Goal: Task Accomplishment & Management: Complete application form

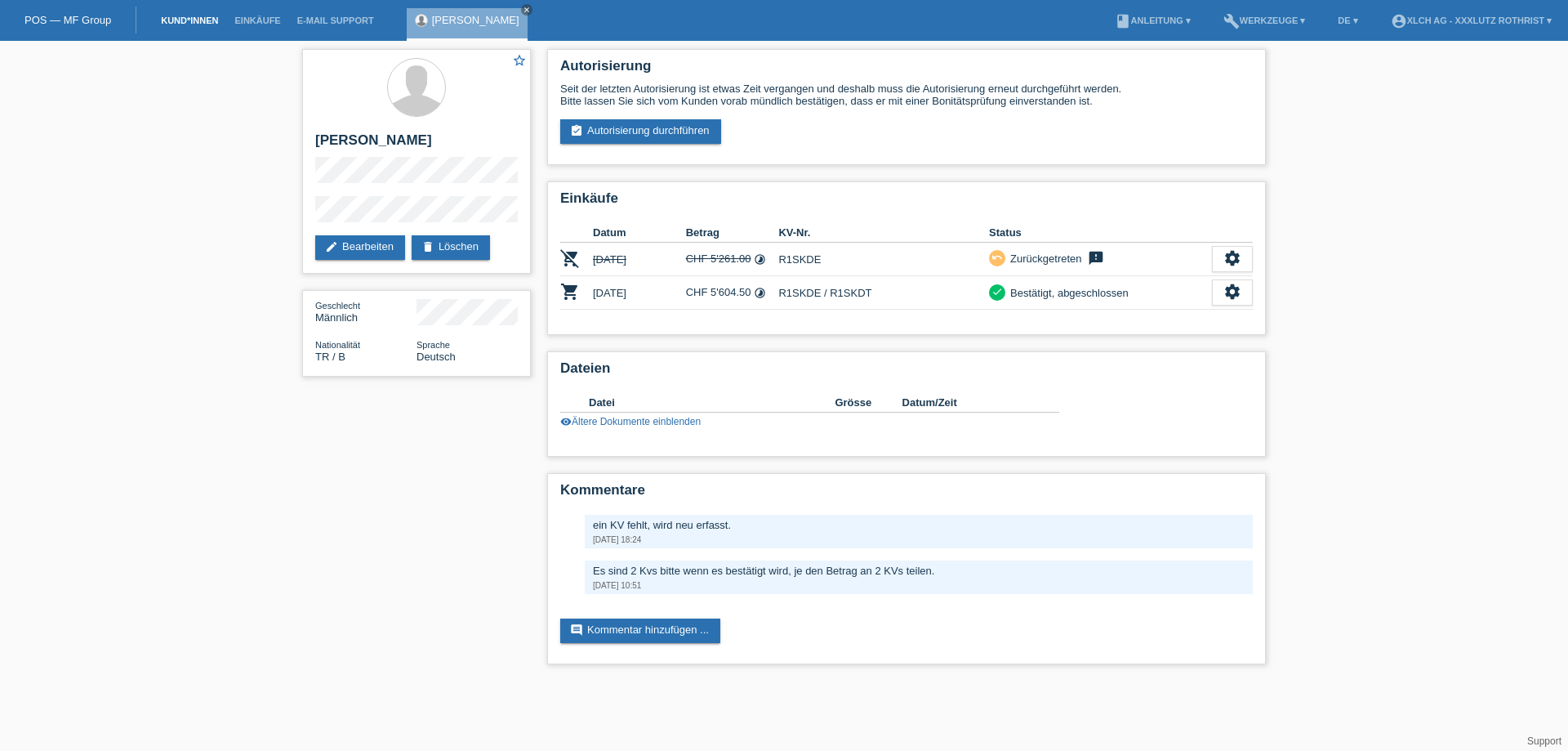
click at [184, 25] on link "Kund*innen" at bounding box center [189, 20] width 73 height 10
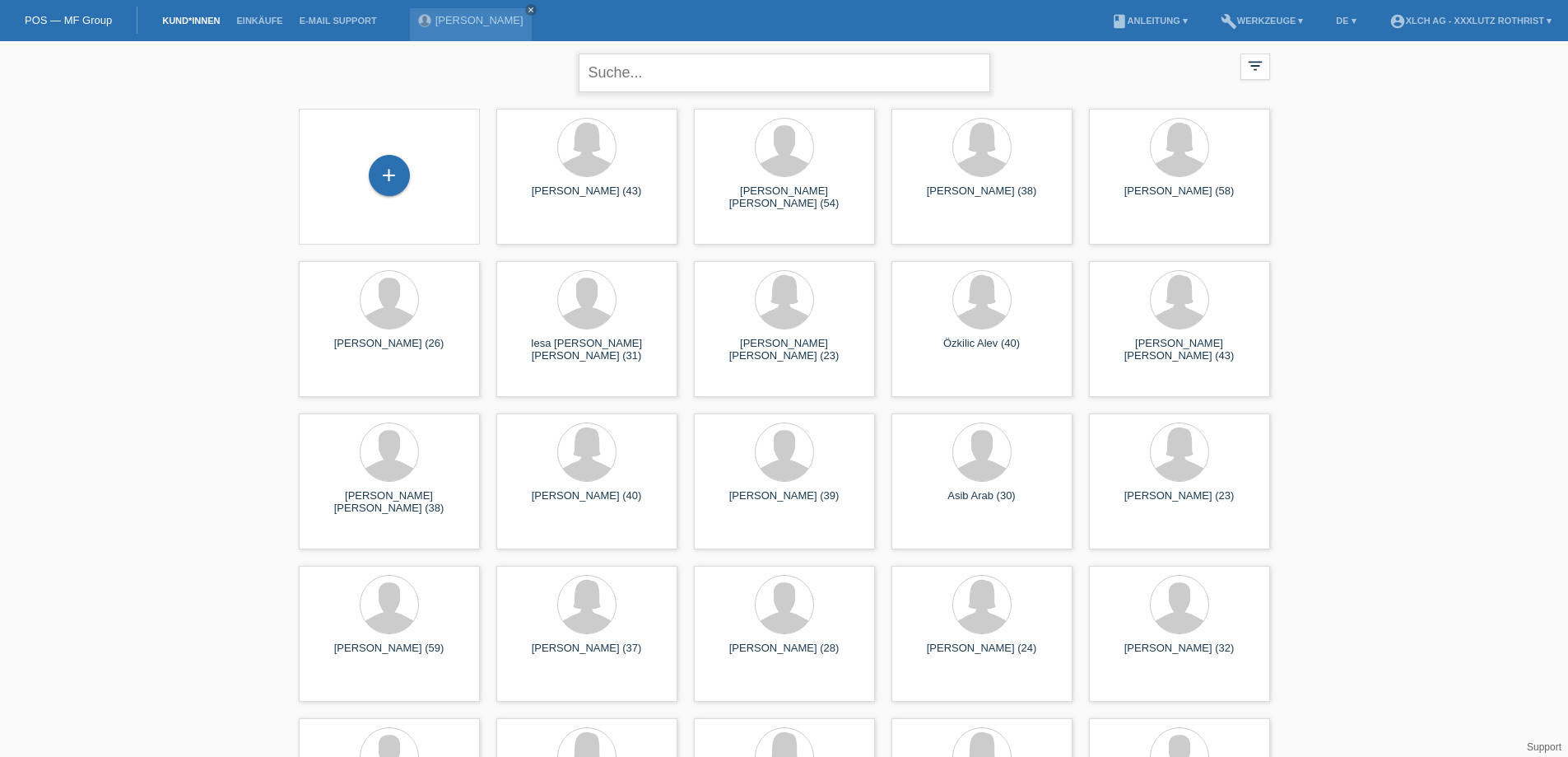
click at [659, 63] on input "text" at bounding box center [784, 73] width 412 height 39
type input "SIVANESHAN"
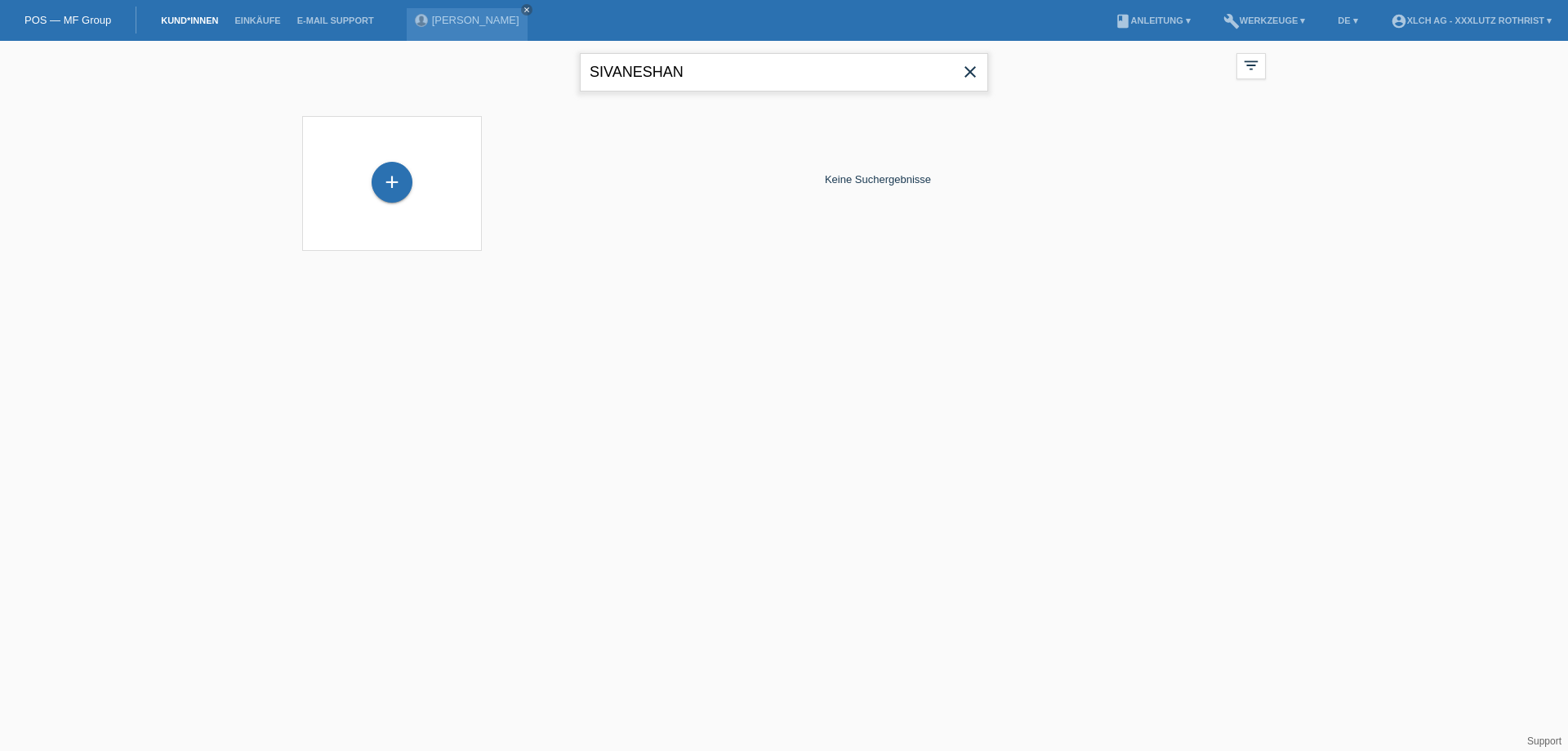
drag, startPoint x: 709, startPoint y: 74, endPoint x: 9, endPoint y: 103, distance: 700.6
click at [9, 103] on div "SIVANESHAN close filter_list view_module Alle Kund*innen anzeigen star Markiert…" at bounding box center [784, 155] width 1568 height 230
type input "RAMIAH"
drag, startPoint x: 732, startPoint y: 72, endPoint x: 164, endPoint y: 81, distance: 568.1
click at [164, 81] on div "RAMIAH close filter_list view_module Alle Kund*innen anzeigen star Markierte Ku…" at bounding box center [784, 155] width 1568 height 230
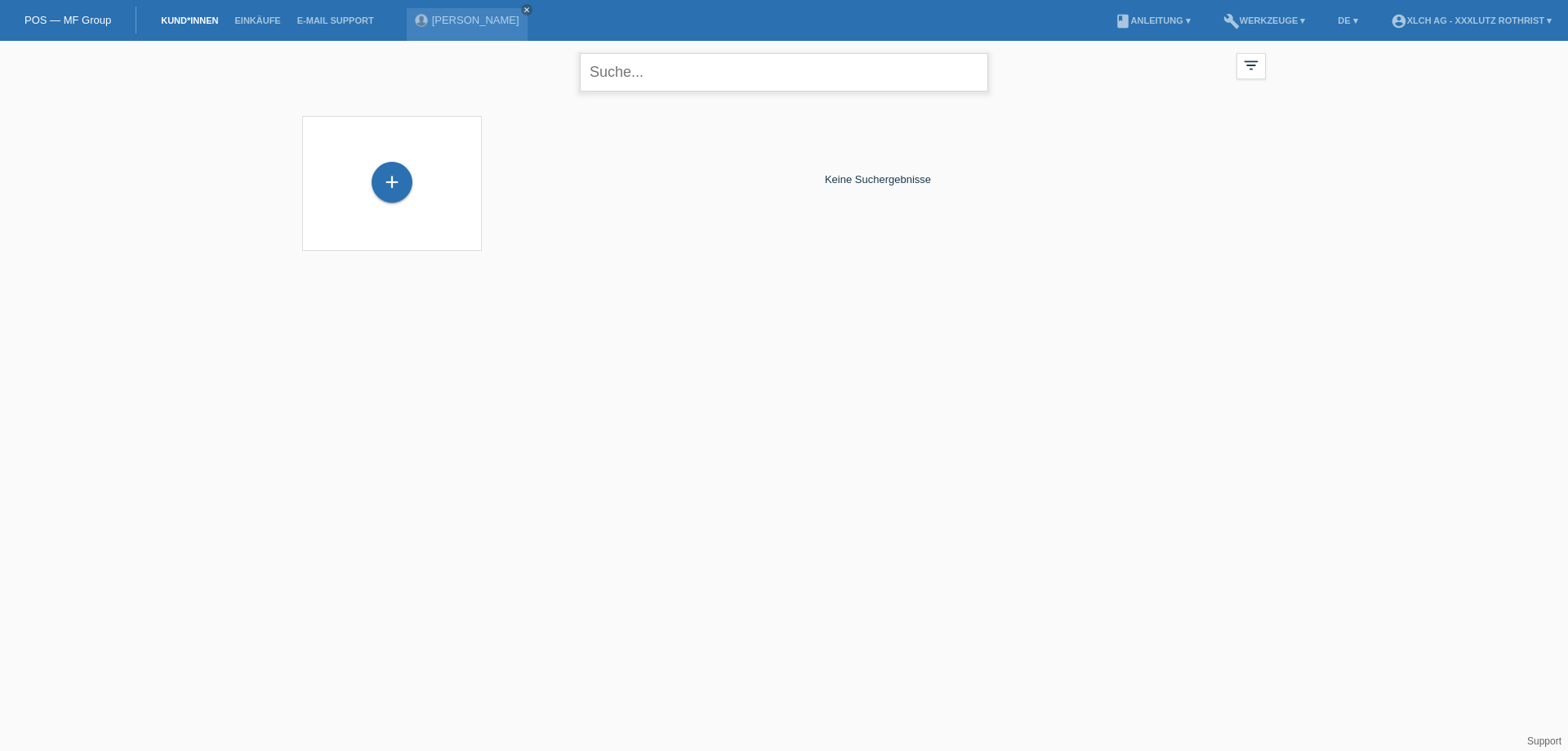
click at [683, 60] on input "text" at bounding box center [784, 73] width 408 height 39
click at [406, 179] on div "+" at bounding box center [392, 182] width 40 height 40
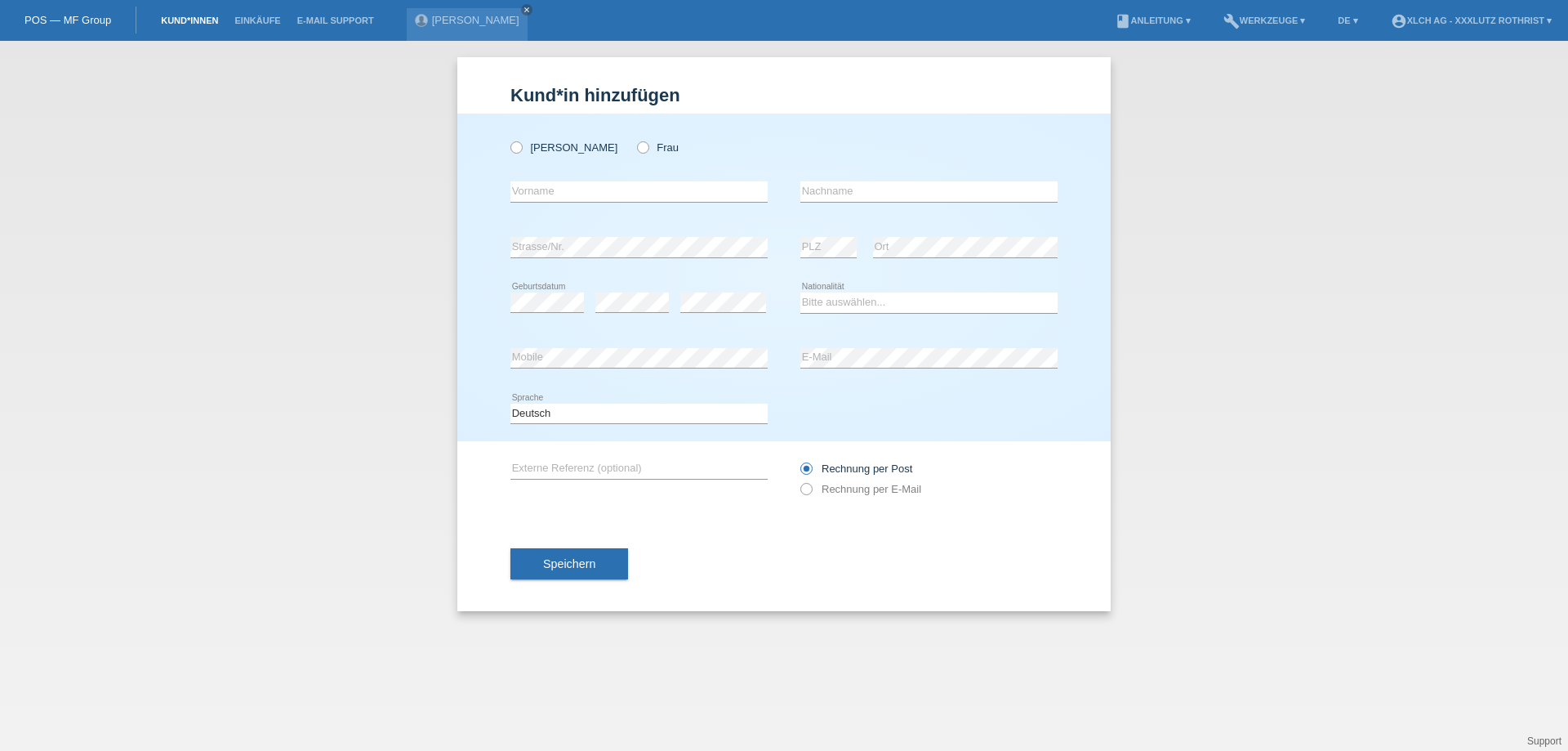
click at [203, 21] on link "Kund*innen" at bounding box center [189, 20] width 73 height 10
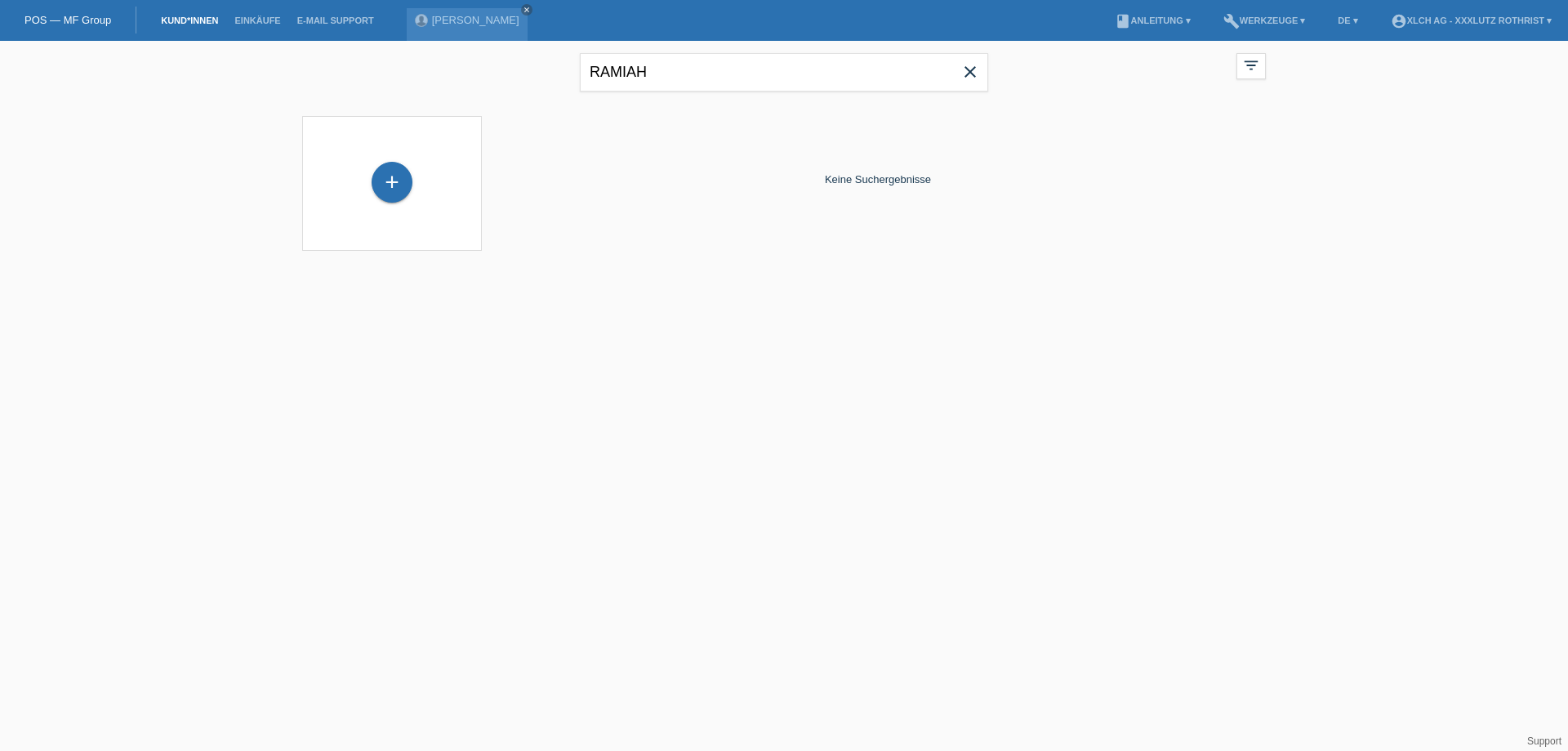
click at [967, 67] on icon "close" at bounding box center [969, 72] width 19 height 19
click at [160, 18] on link "Kund*innen" at bounding box center [189, 20] width 73 height 10
drag, startPoint x: 0, startPoint y: 35, endPoint x: 11, endPoint y: 28, distance: 13.0
click at [0, 33] on div "POS — MF Group" at bounding box center [68, 19] width 137 height 27
click at [34, 23] on link "POS — MF Group" at bounding box center [68, 19] width 86 height 12
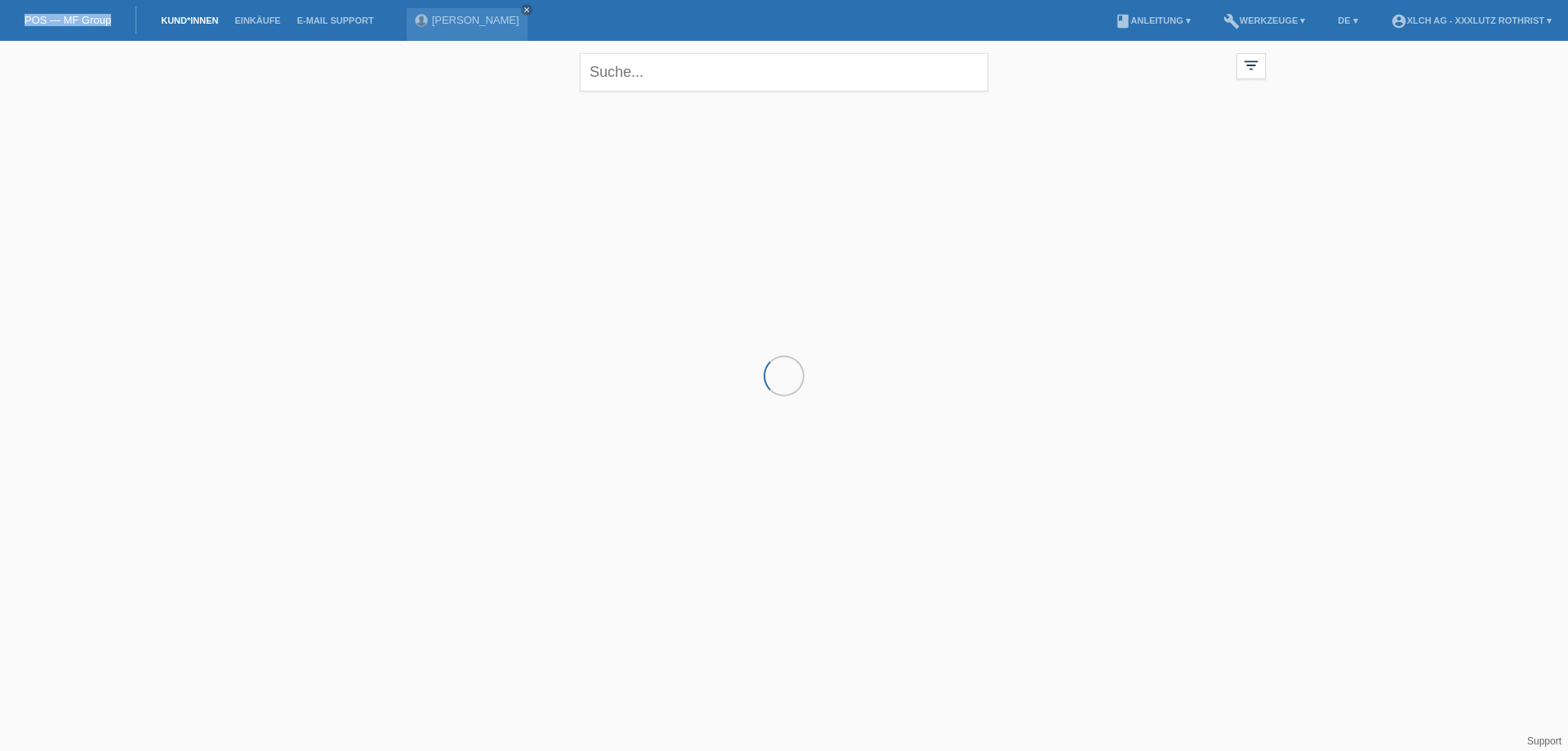
click at [175, 16] on link "Kund*innen" at bounding box center [189, 20] width 73 height 10
click at [194, 22] on link "Kund*innen" at bounding box center [189, 20] width 73 height 10
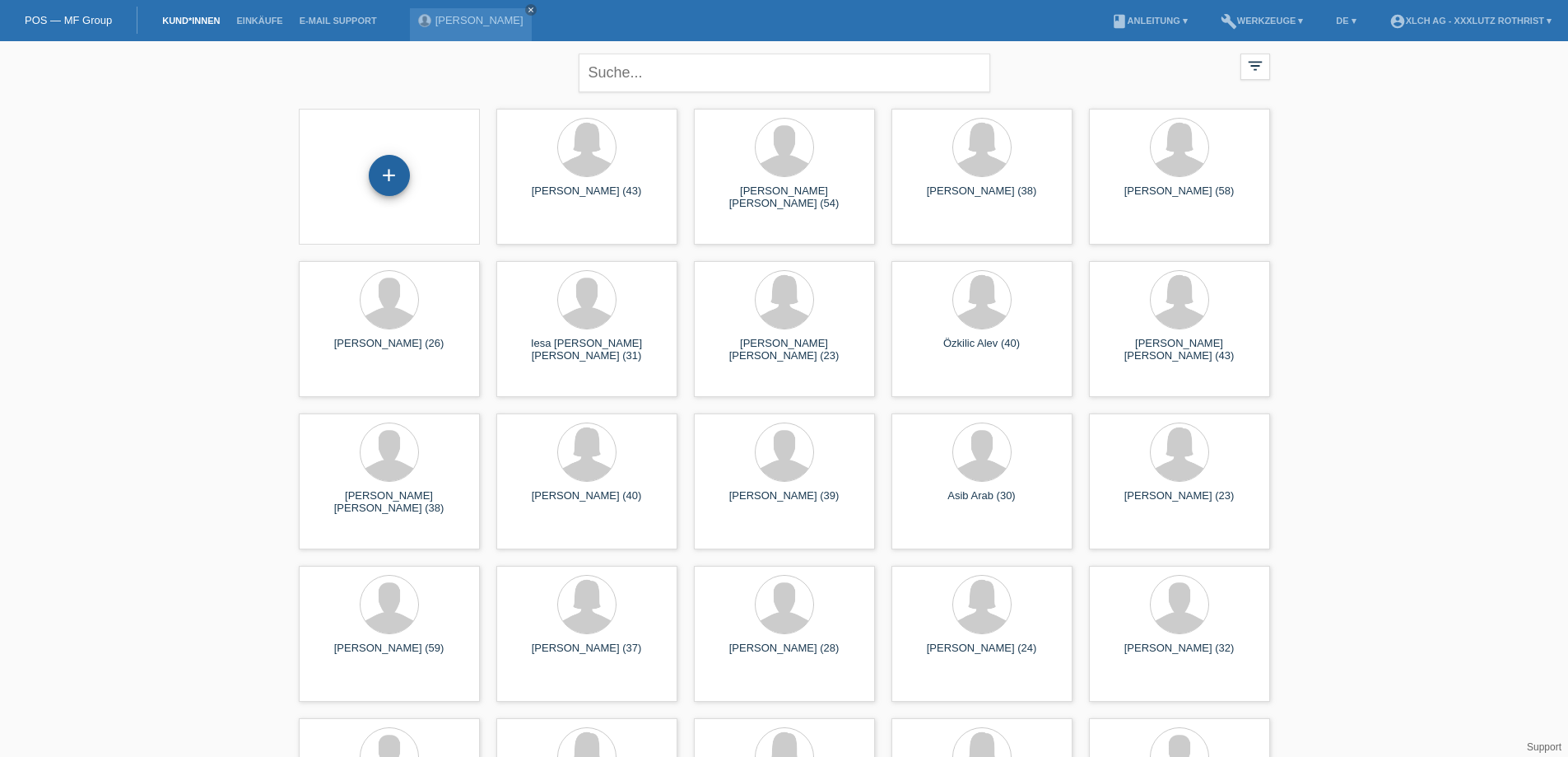
click at [397, 183] on div "+" at bounding box center [389, 175] width 41 height 41
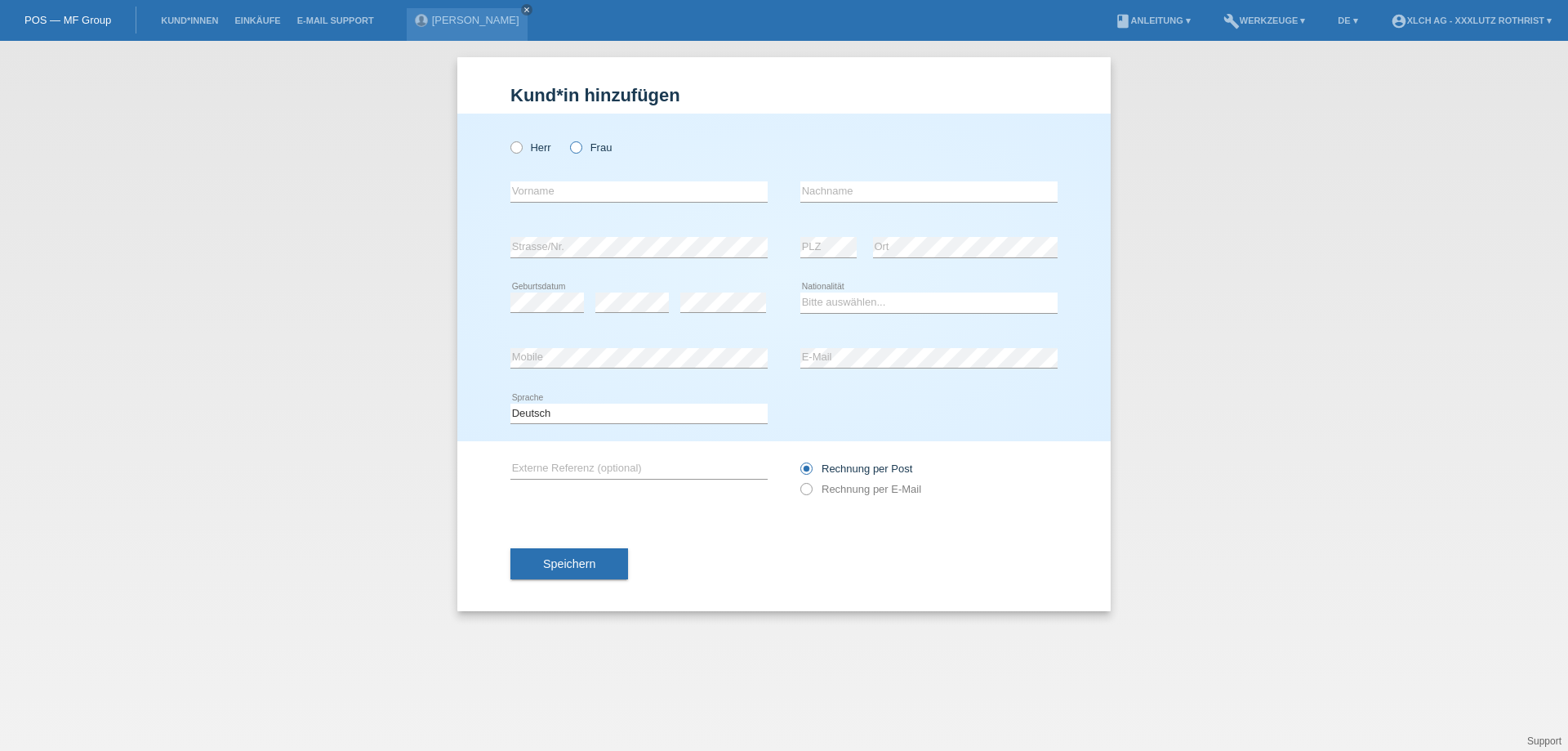
click at [567, 139] on icon at bounding box center [567, 139] width 0 height 0
click at [578, 144] on input "Frau" at bounding box center [575, 147] width 11 height 11
radio input "true"
click at [507, 139] on icon at bounding box center [507, 139] width 0 height 0
click at [516, 150] on input "Herr" at bounding box center [516, 147] width 11 height 11
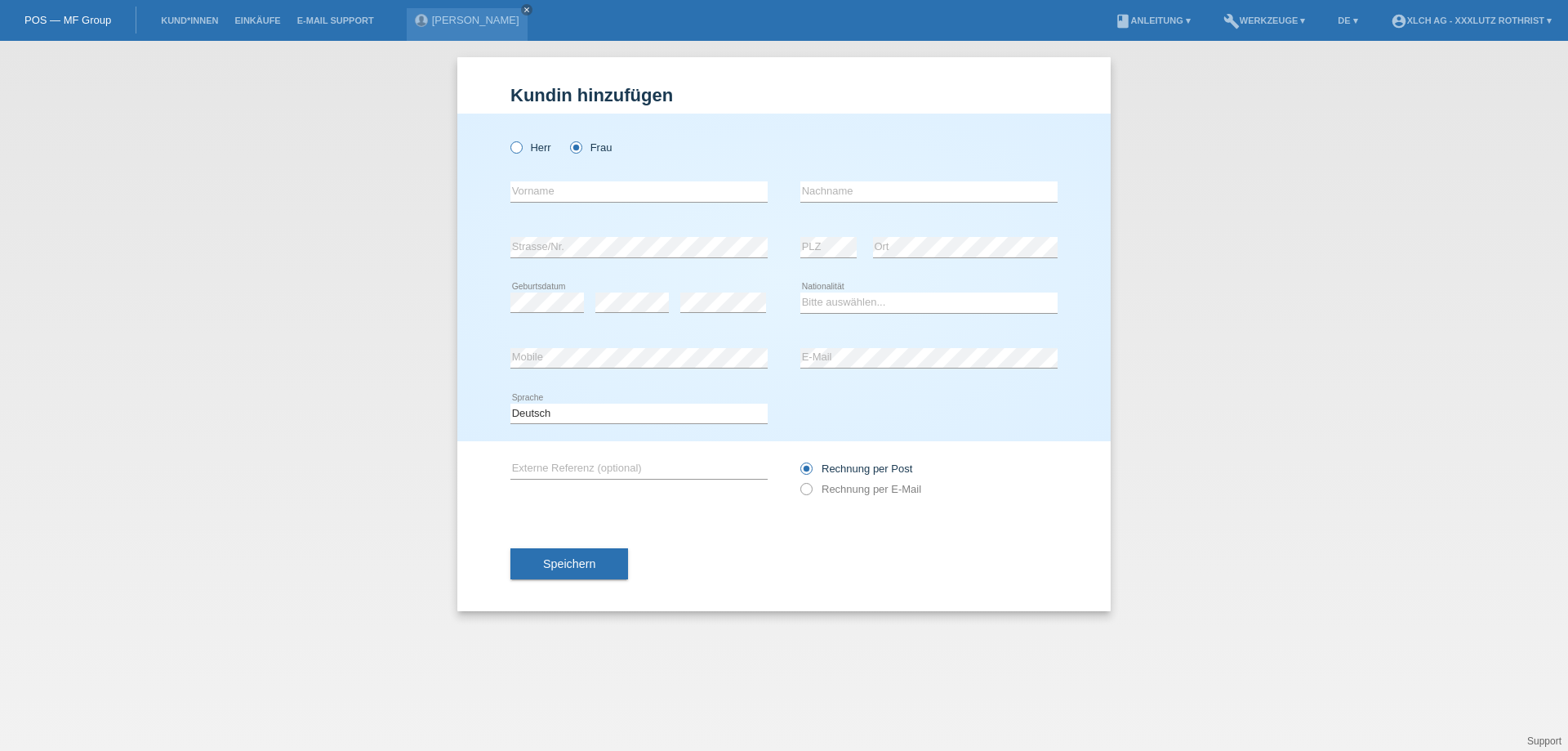
radio input "true"
click at [638, 187] on input "text" at bounding box center [639, 192] width 257 height 20
click at [873, 191] on input "text" at bounding box center [929, 192] width 257 height 20
paste input "RAMIAH"
type input "RAMIAH"
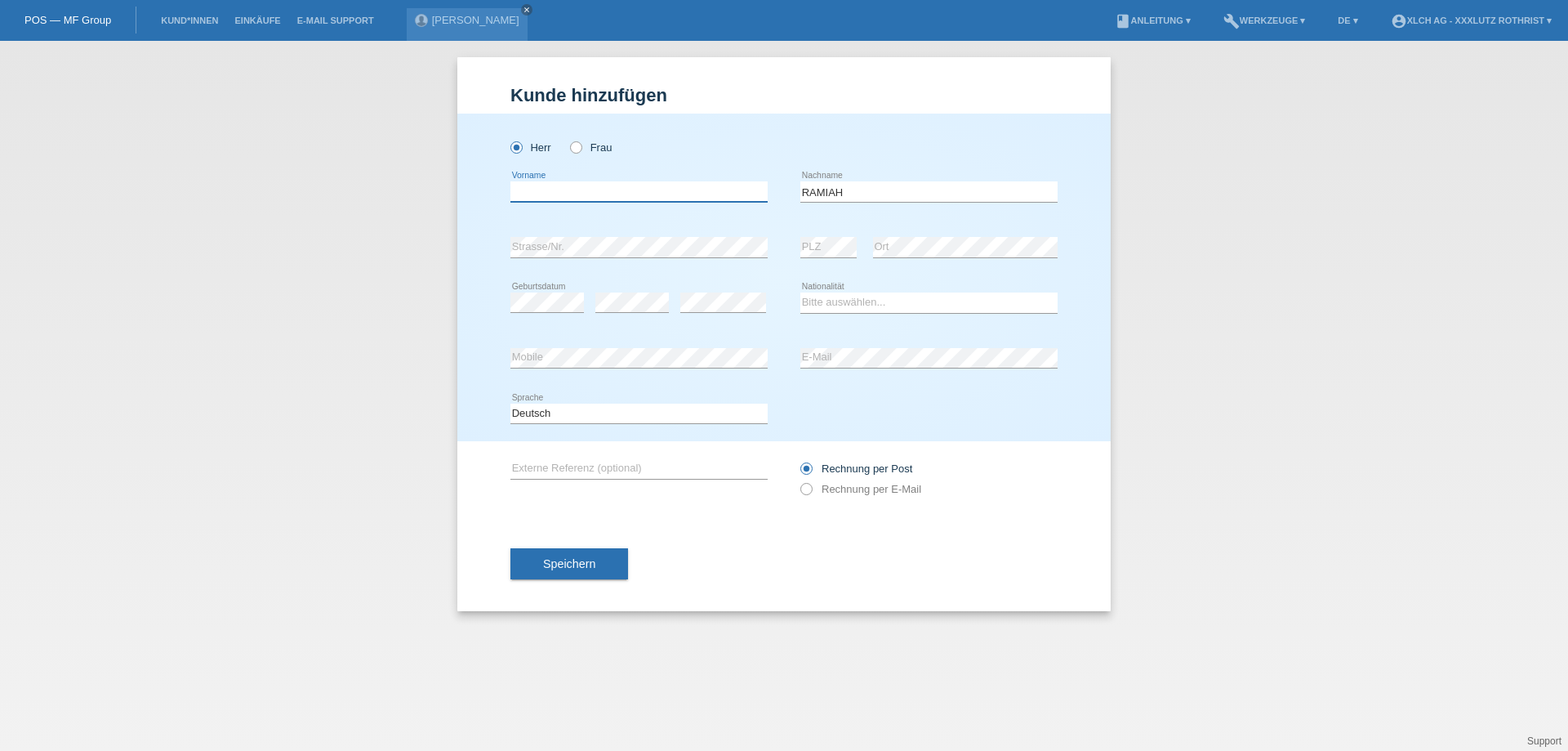
click at [538, 190] on input "text" at bounding box center [639, 192] width 257 height 20
paste input "SIVANESHAN"
type input "SIVANESHAN"
click at [856, 294] on select "Bitte auswählen... Schweiz Deutschland Liechtenstein Österreich ------------ Af…" at bounding box center [929, 302] width 257 height 19
select select "CH"
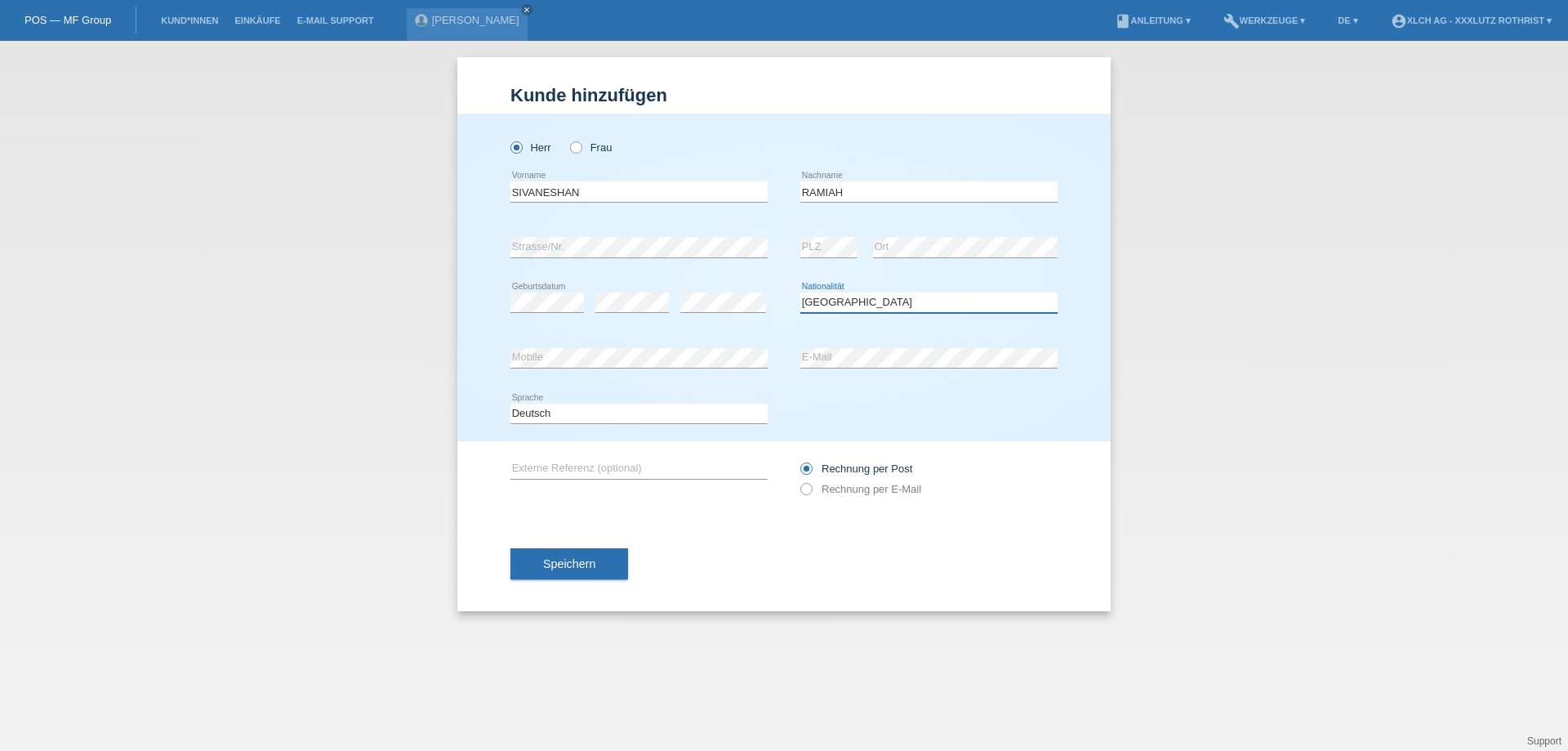
click at [800, 293] on select "Bitte auswählen... Schweiz Deutschland Liechtenstein Österreich ------------ Af…" at bounding box center [929, 302] width 257 height 19
click at [617, 371] on div "error Mobile" at bounding box center [639, 358] width 257 height 56
click at [849, 492] on label "Rechnung per E-Mail" at bounding box center [861, 488] width 121 height 12
click at [811, 492] on input "Rechnung per E-Mail" at bounding box center [806, 493] width 11 height 20
radio input "true"
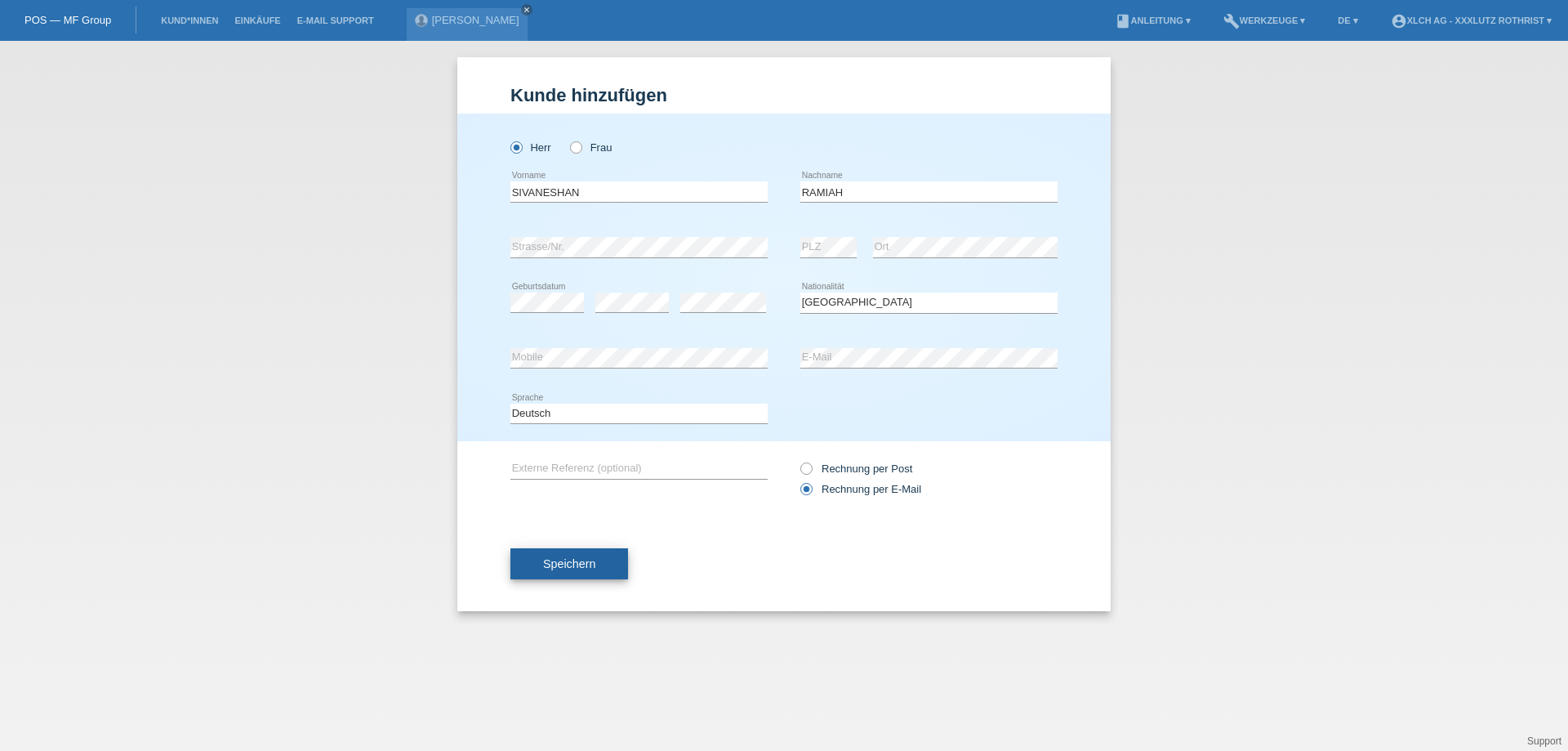
click at [563, 574] on button "Speichern" at bounding box center [569, 564] width 117 height 31
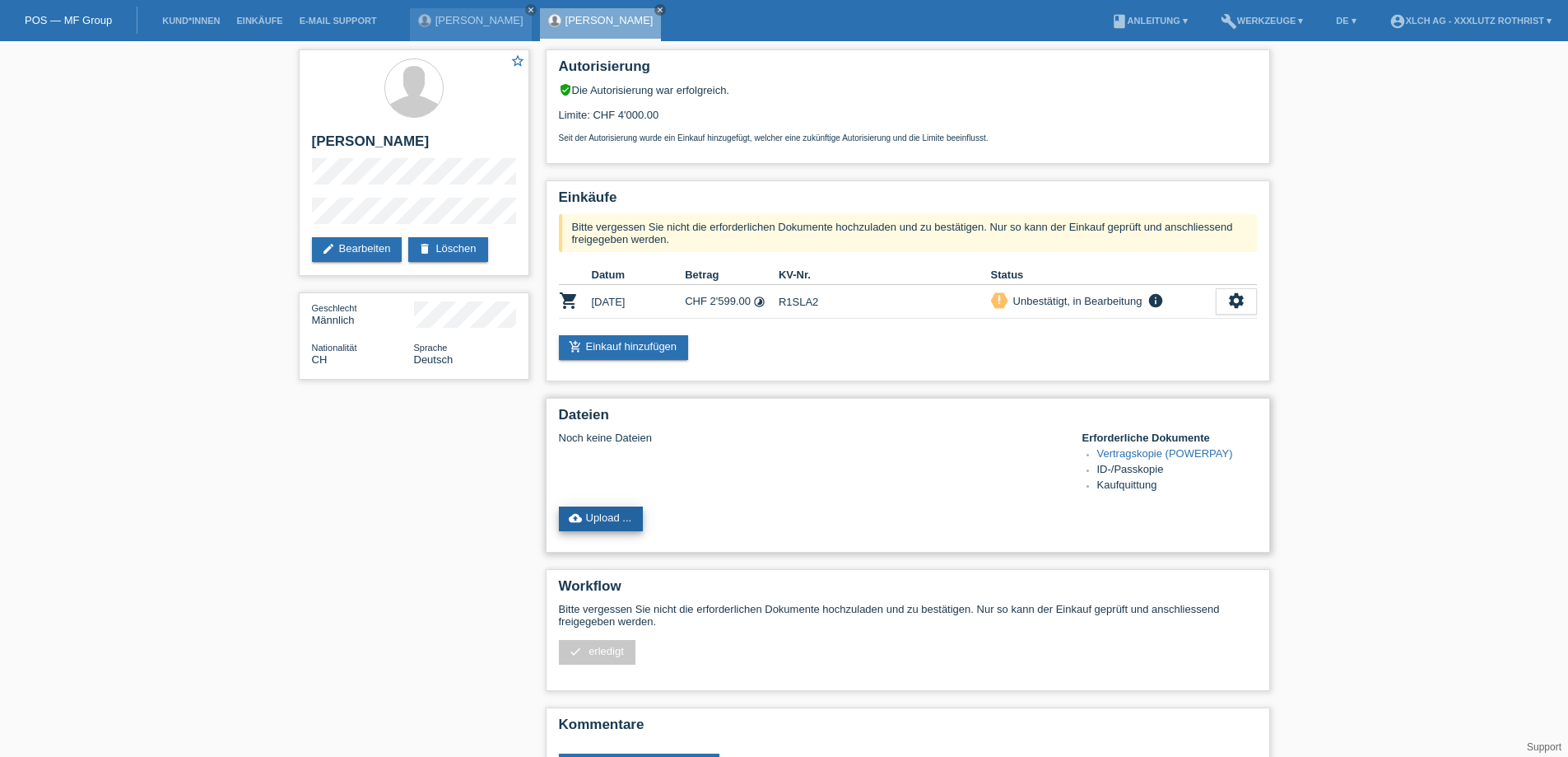
click at [617, 526] on link "cloud_upload Upload ..." at bounding box center [601, 518] width 85 height 25
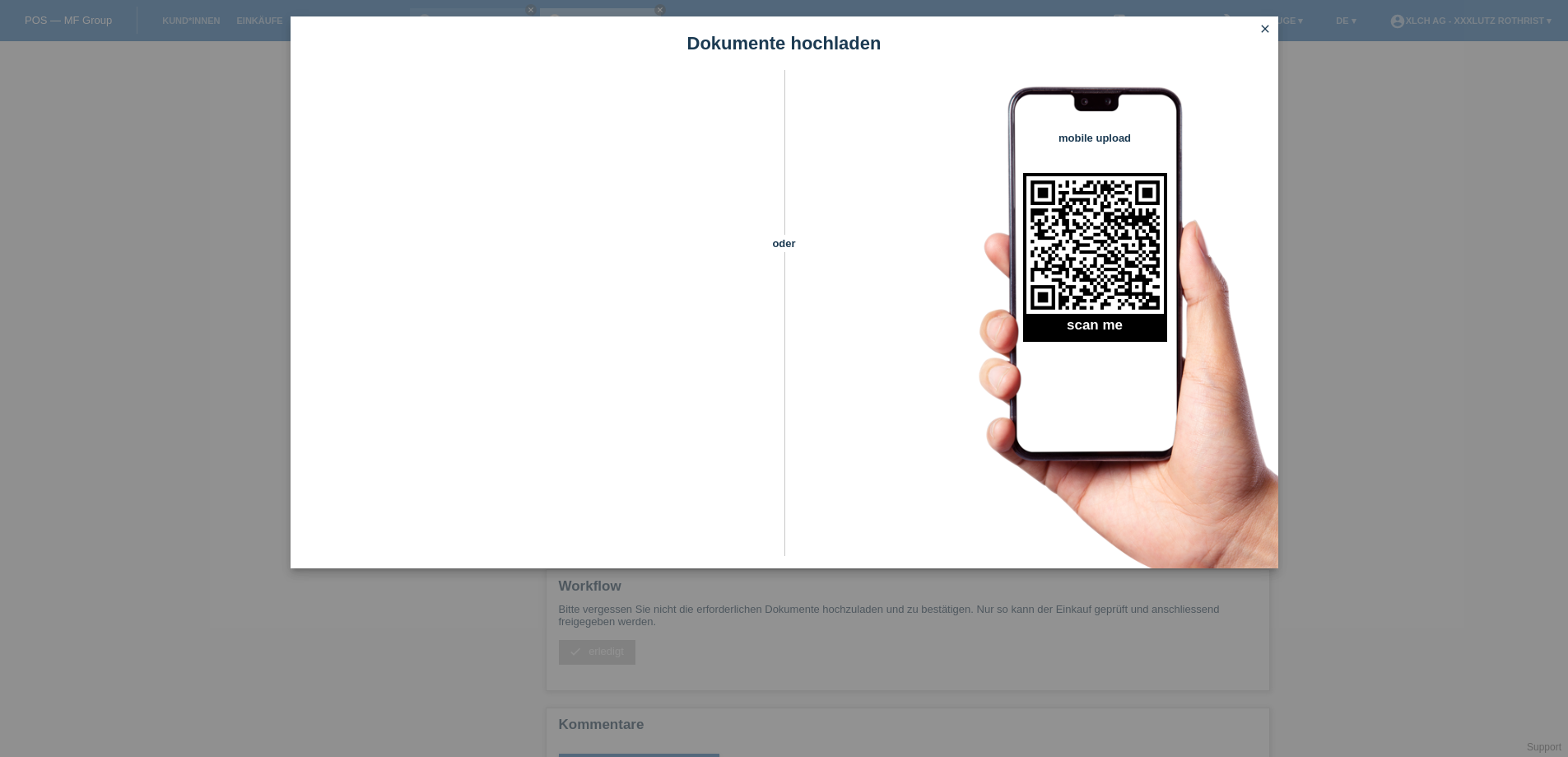
click at [1265, 28] on icon "close" at bounding box center [1266, 29] width 13 height 13
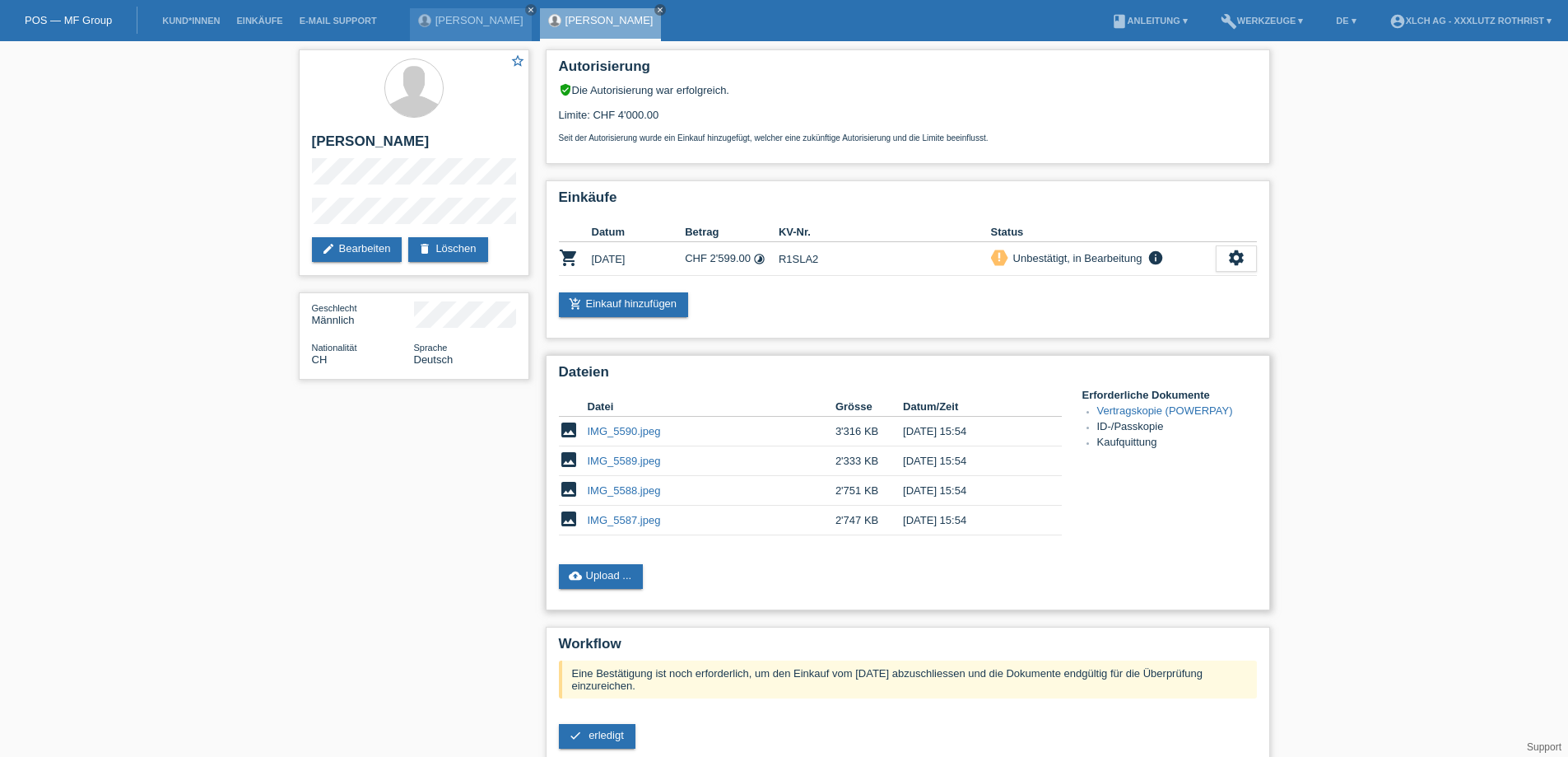
scroll to position [157, 0]
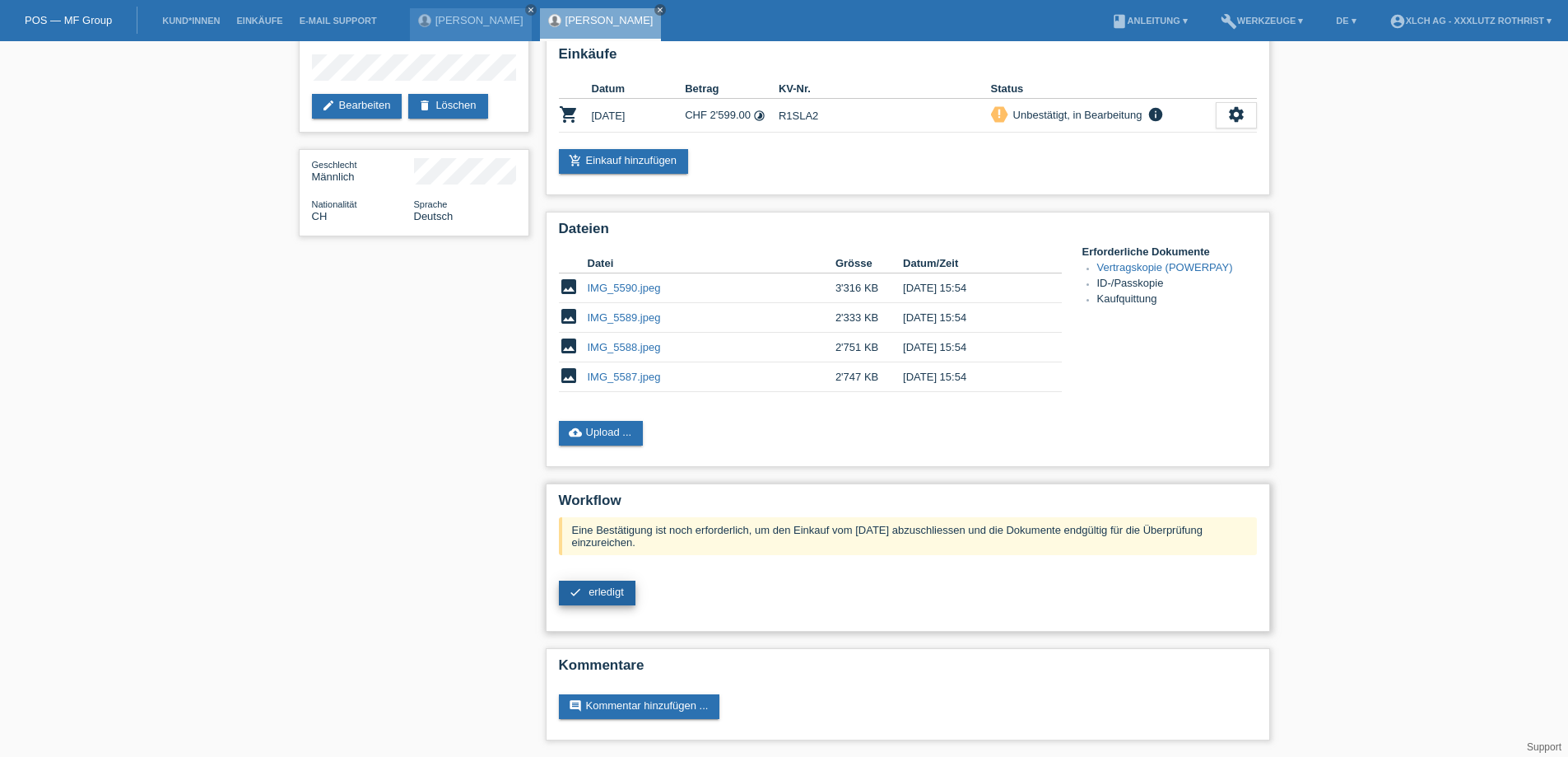
click at [584, 583] on link "check erledigt" at bounding box center [597, 592] width 77 height 25
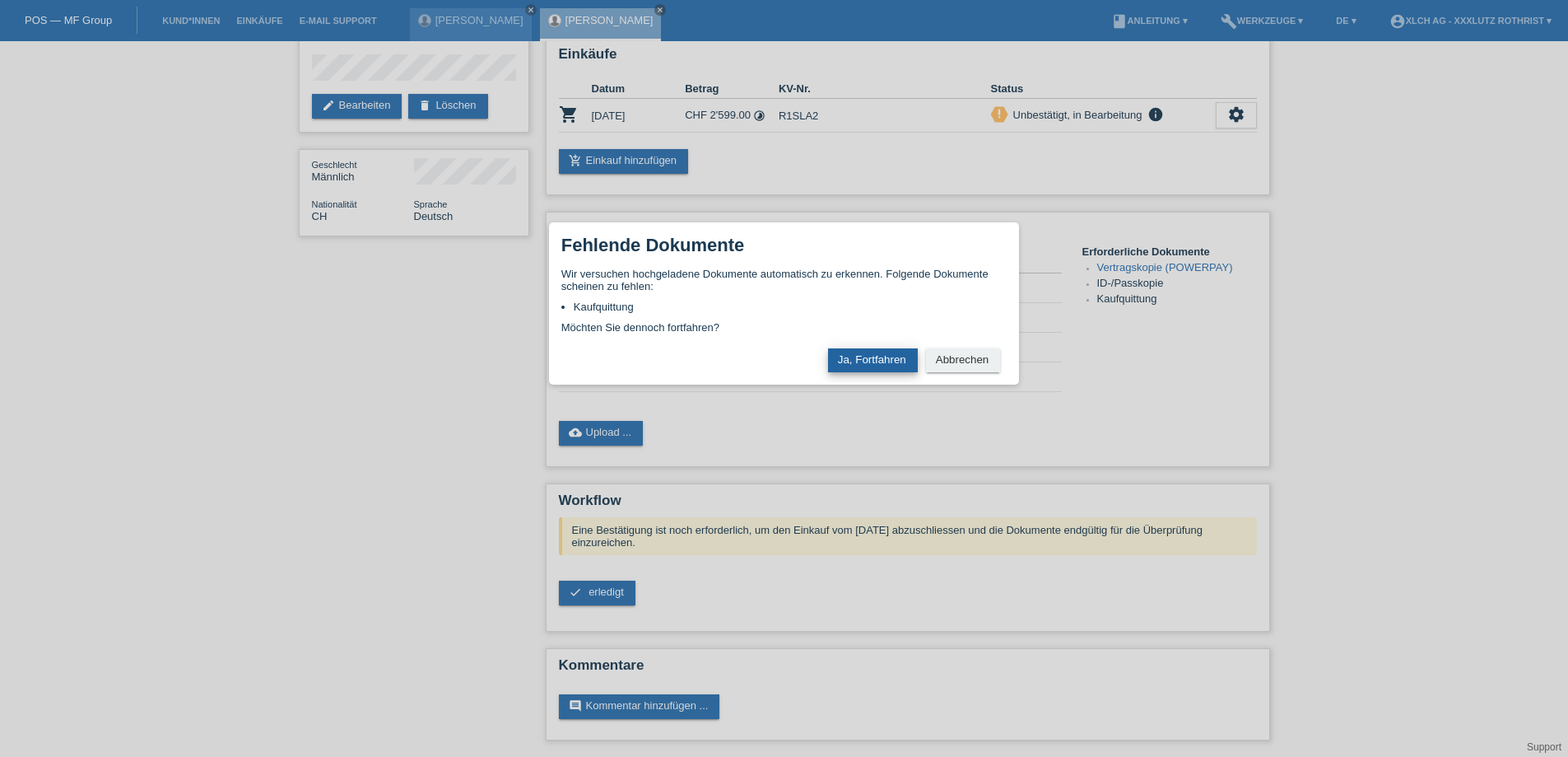
click at [858, 363] on button "Ja, Fortfahren" at bounding box center [872, 360] width 90 height 24
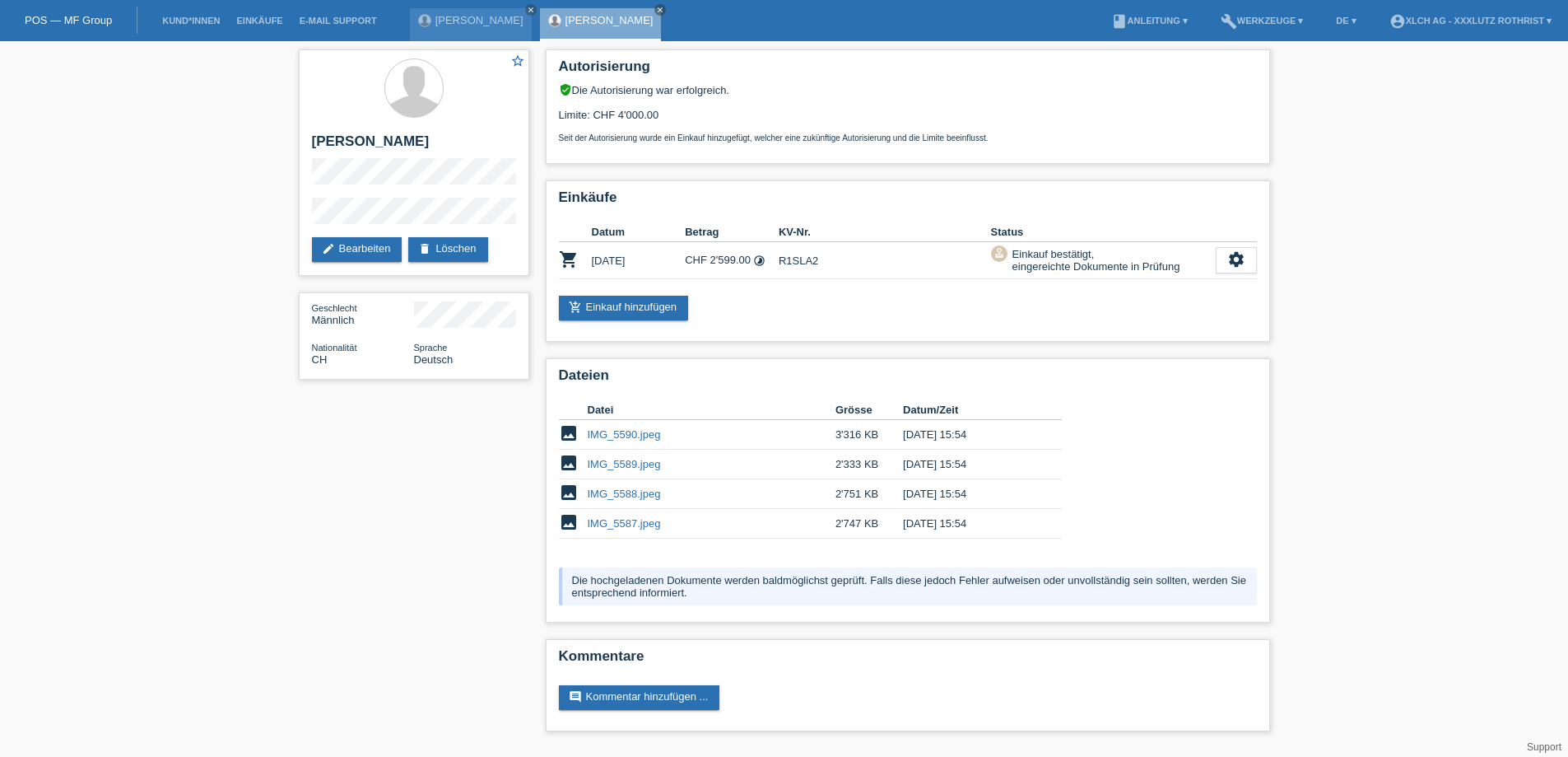
scroll to position [4, 0]
click at [637, 441] on link "IMG_5590.jpeg" at bounding box center [623, 434] width 73 height 12
click at [614, 465] on link "IMG_5589.jpeg" at bounding box center [623, 464] width 73 height 12
click at [635, 498] on link "IMG_5588.jpeg" at bounding box center [623, 493] width 73 height 12
click at [630, 524] on link "IMG_5587.jpeg" at bounding box center [623, 523] width 73 height 12
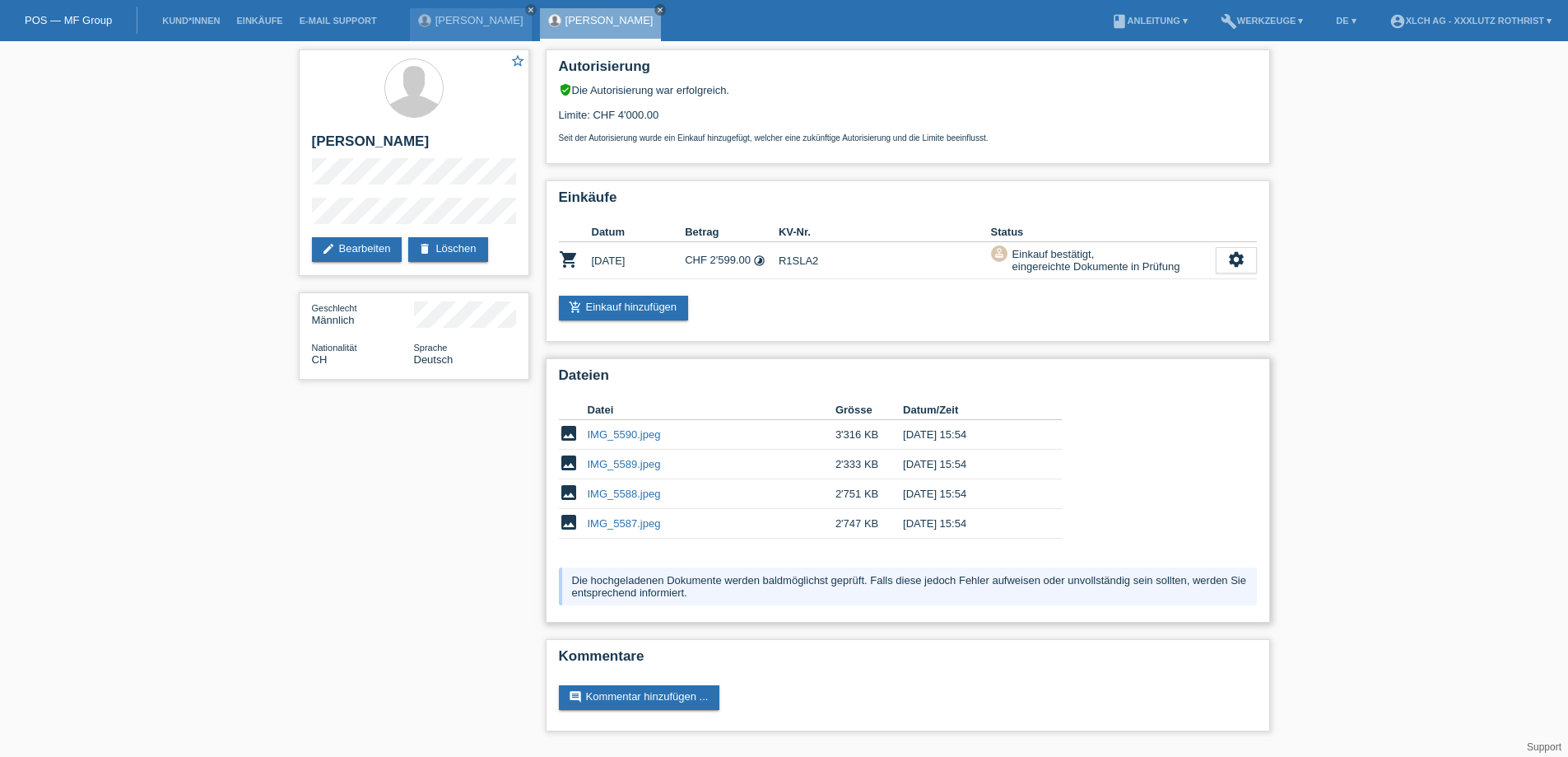
scroll to position [0, 0]
click at [193, 19] on link "Kund*innen" at bounding box center [191, 20] width 74 height 10
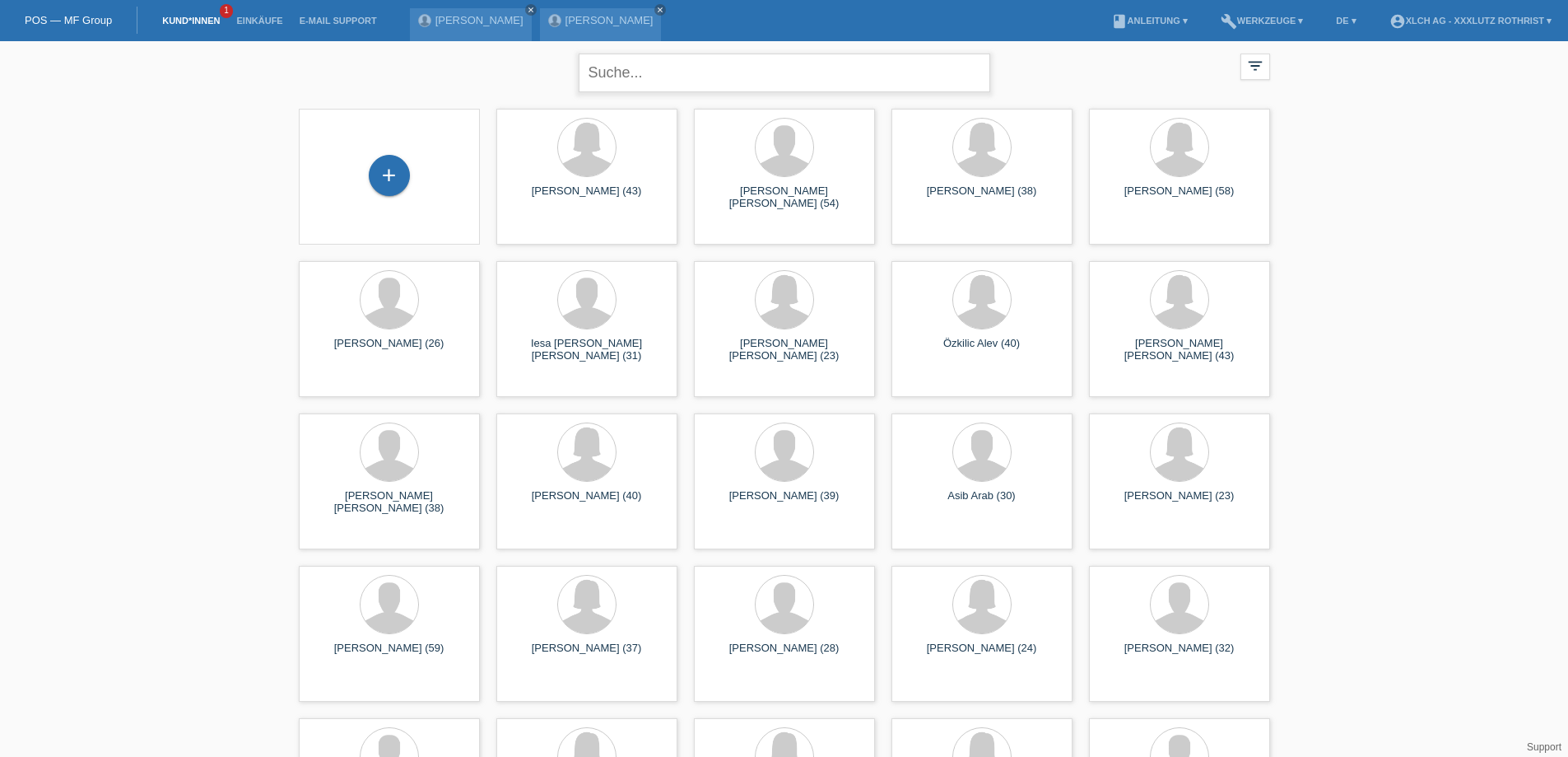
click at [624, 79] on input "text" at bounding box center [784, 73] width 412 height 39
type input "MANASES"
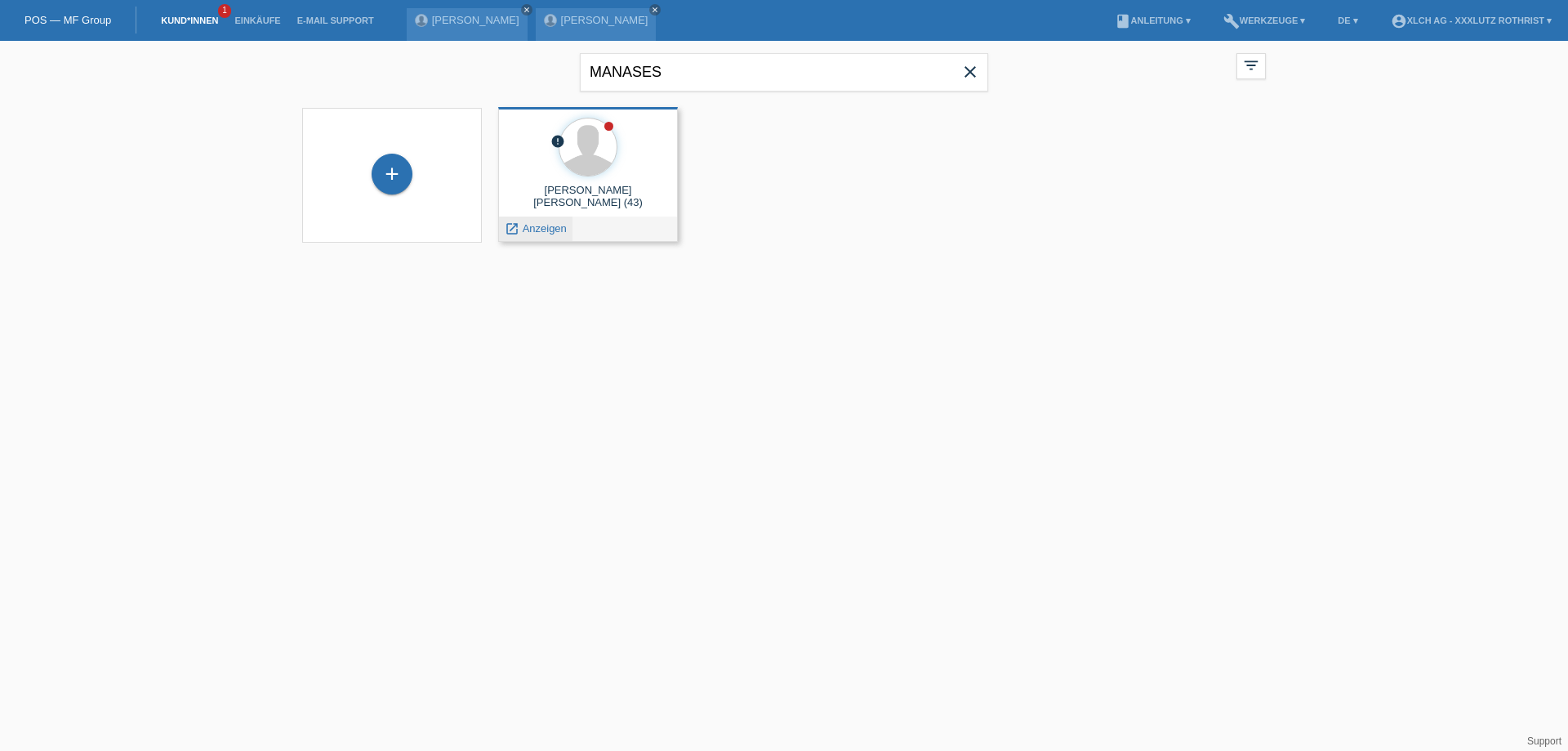
click at [537, 226] on span "Anzeigen" at bounding box center [545, 228] width 44 height 12
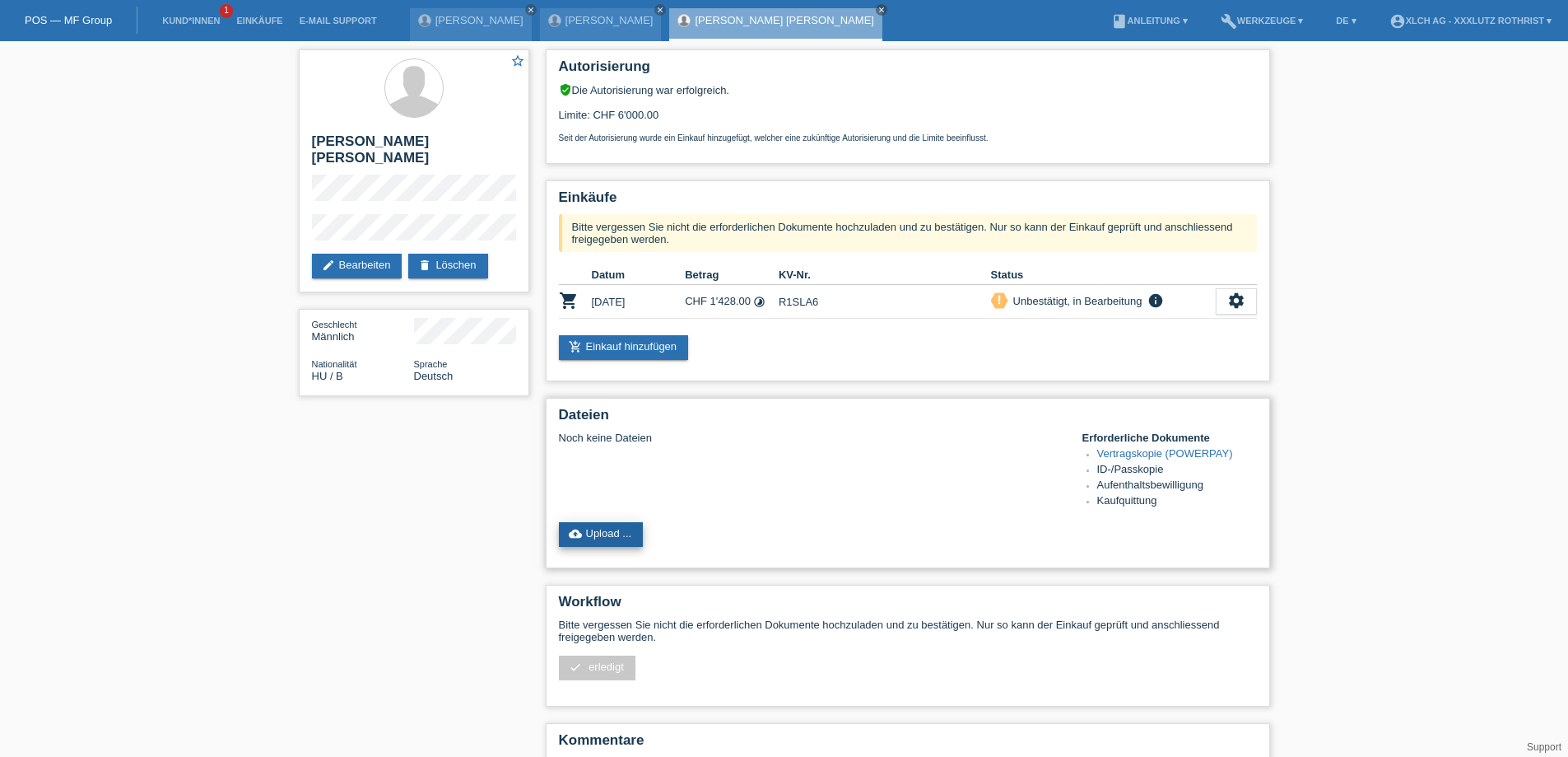
click at [600, 547] on link "cloud_upload Upload ..." at bounding box center [601, 534] width 85 height 25
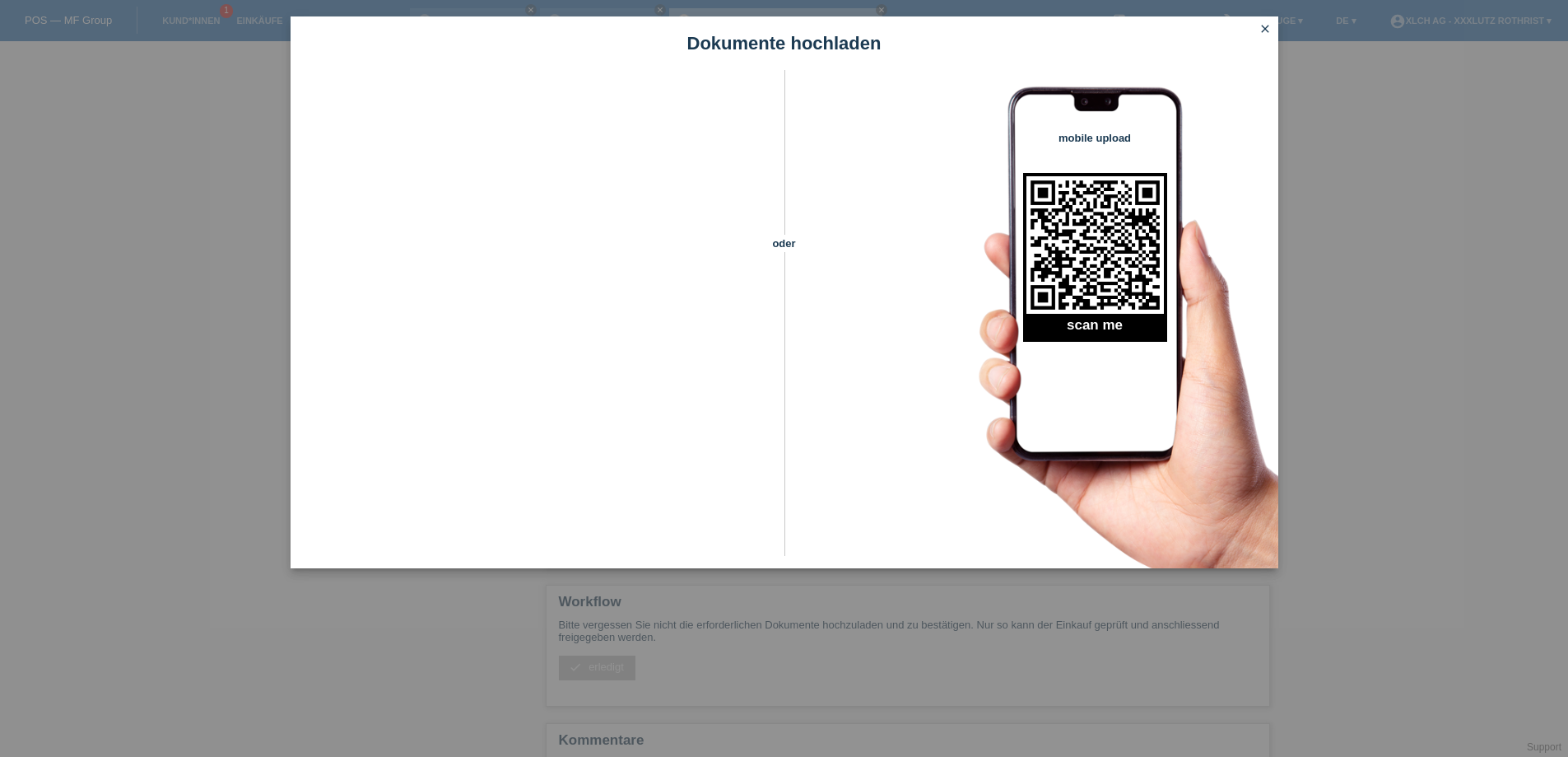
click at [1270, 38] on link "close" at bounding box center [1265, 30] width 21 height 19
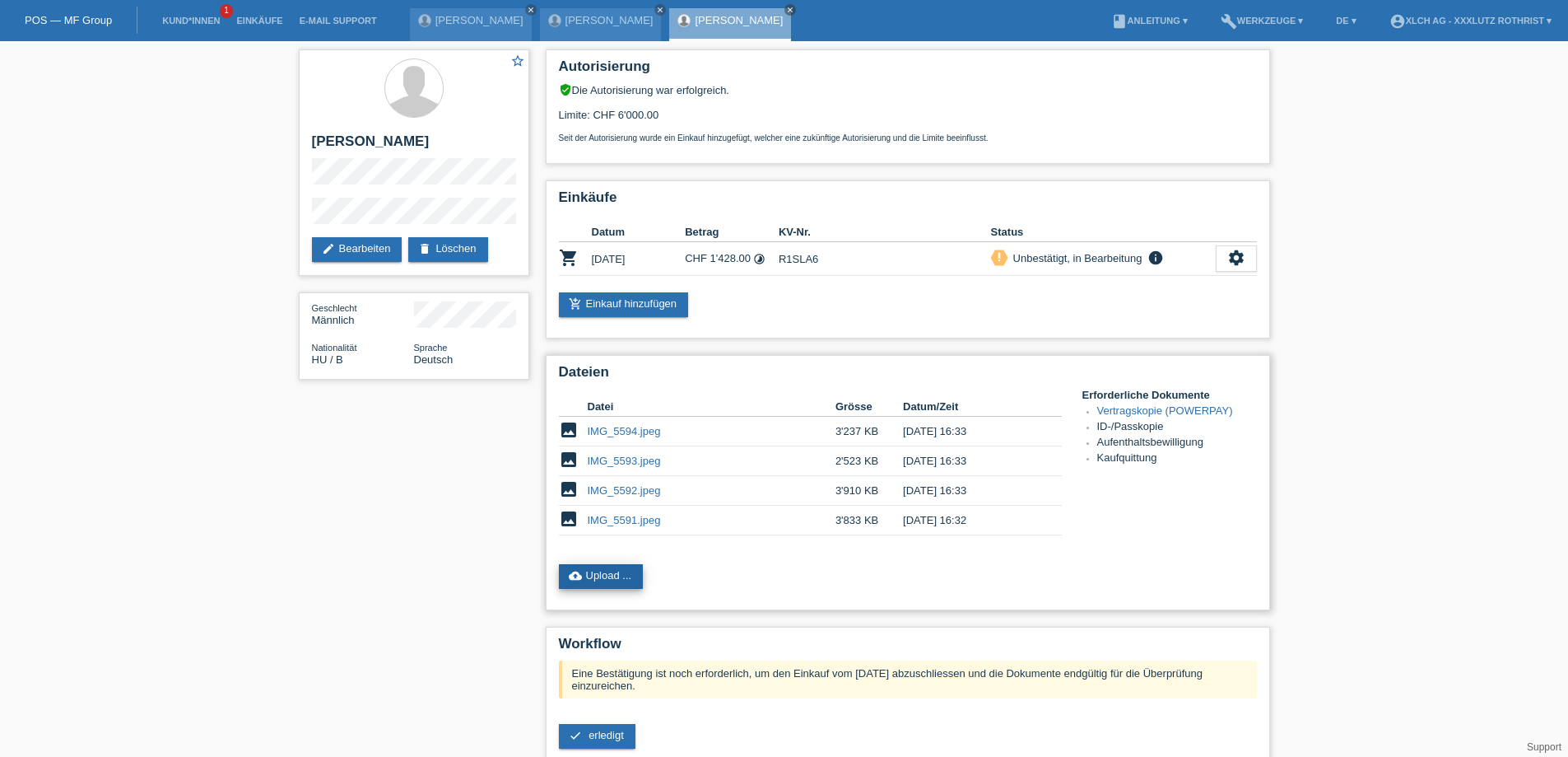
scroll to position [157, 0]
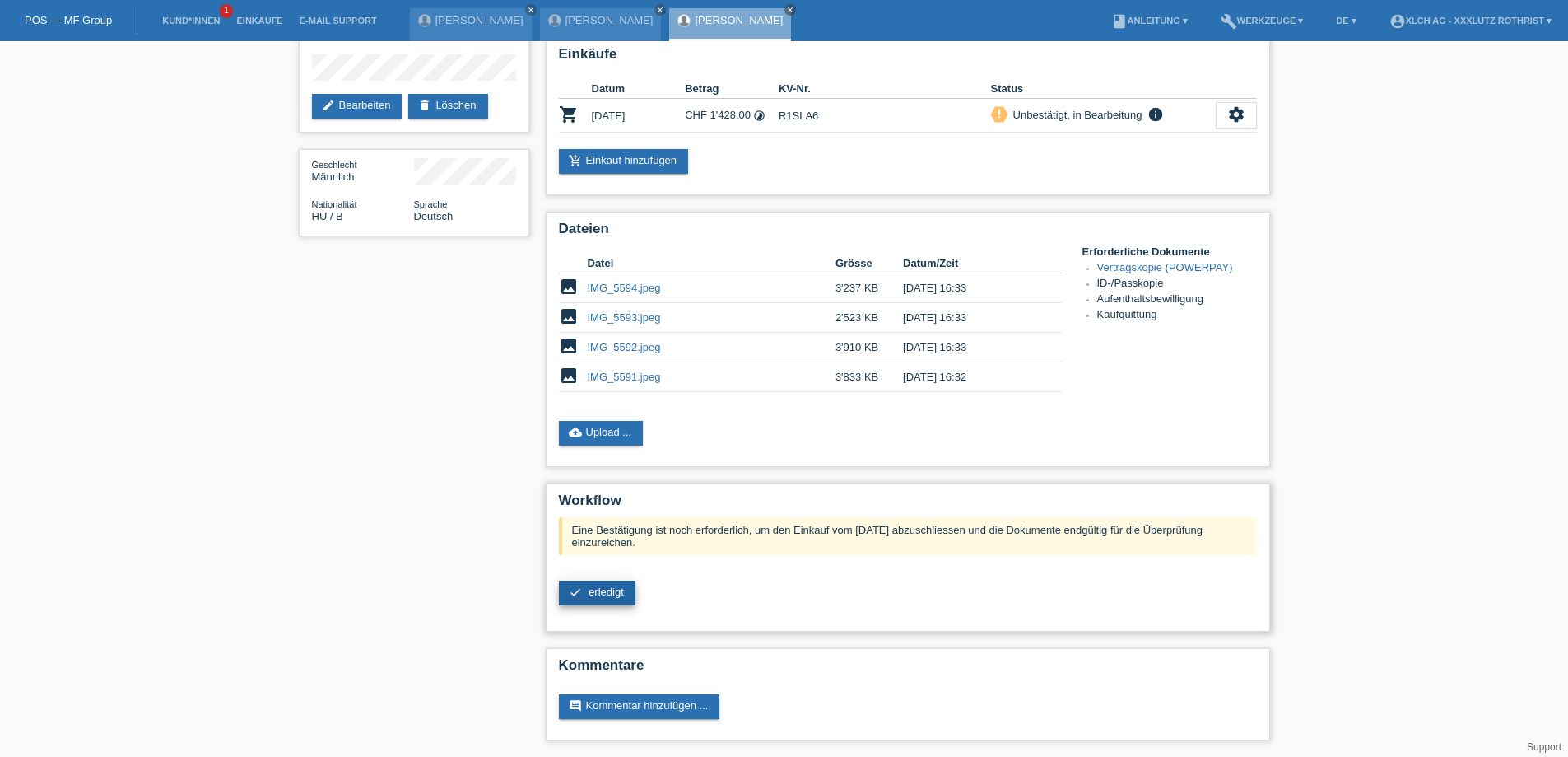
click at [601, 586] on span "erledigt" at bounding box center [606, 591] width 35 height 12
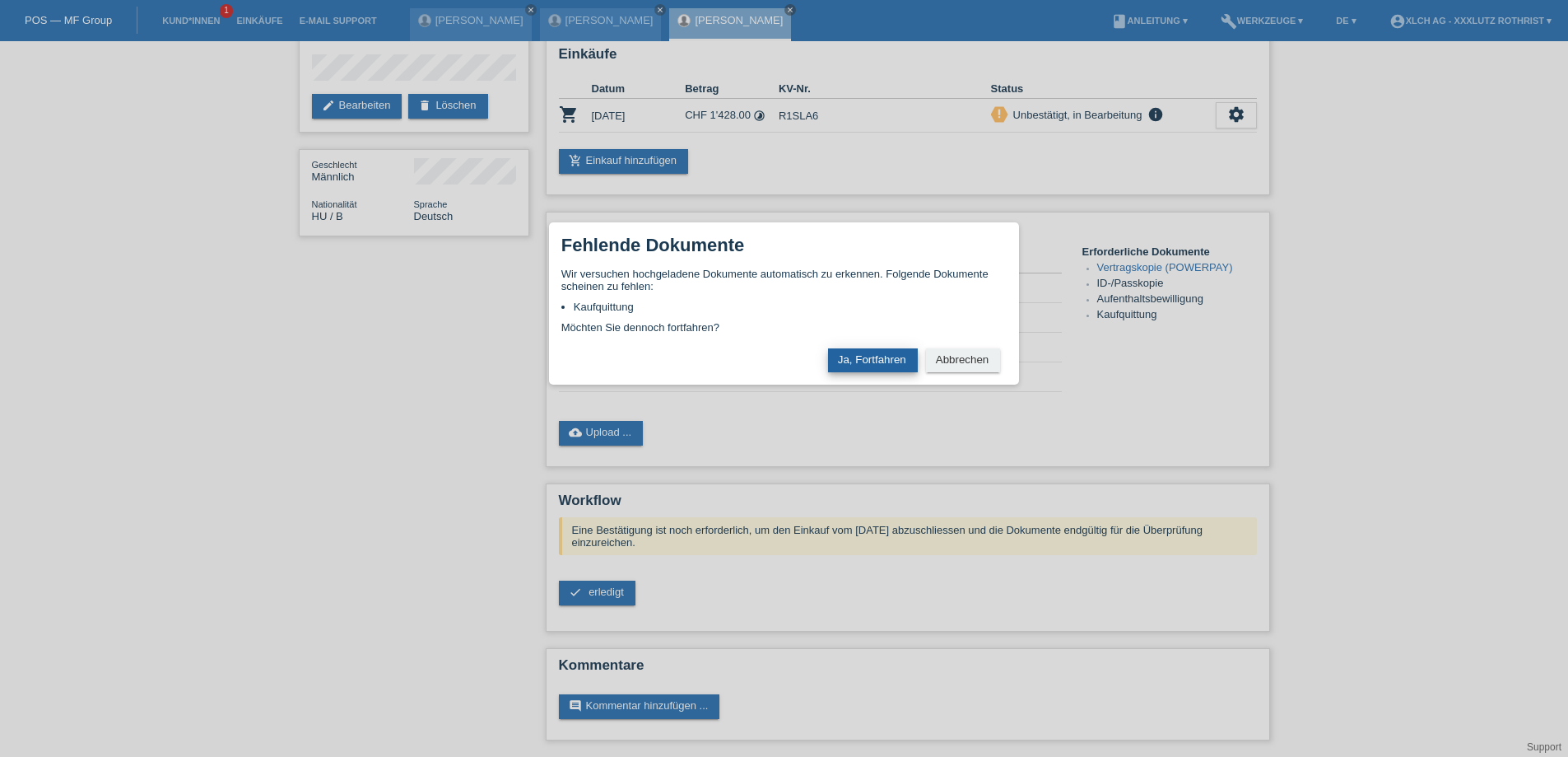
click at [867, 367] on button "Ja, Fortfahren" at bounding box center [872, 360] width 90 height 24
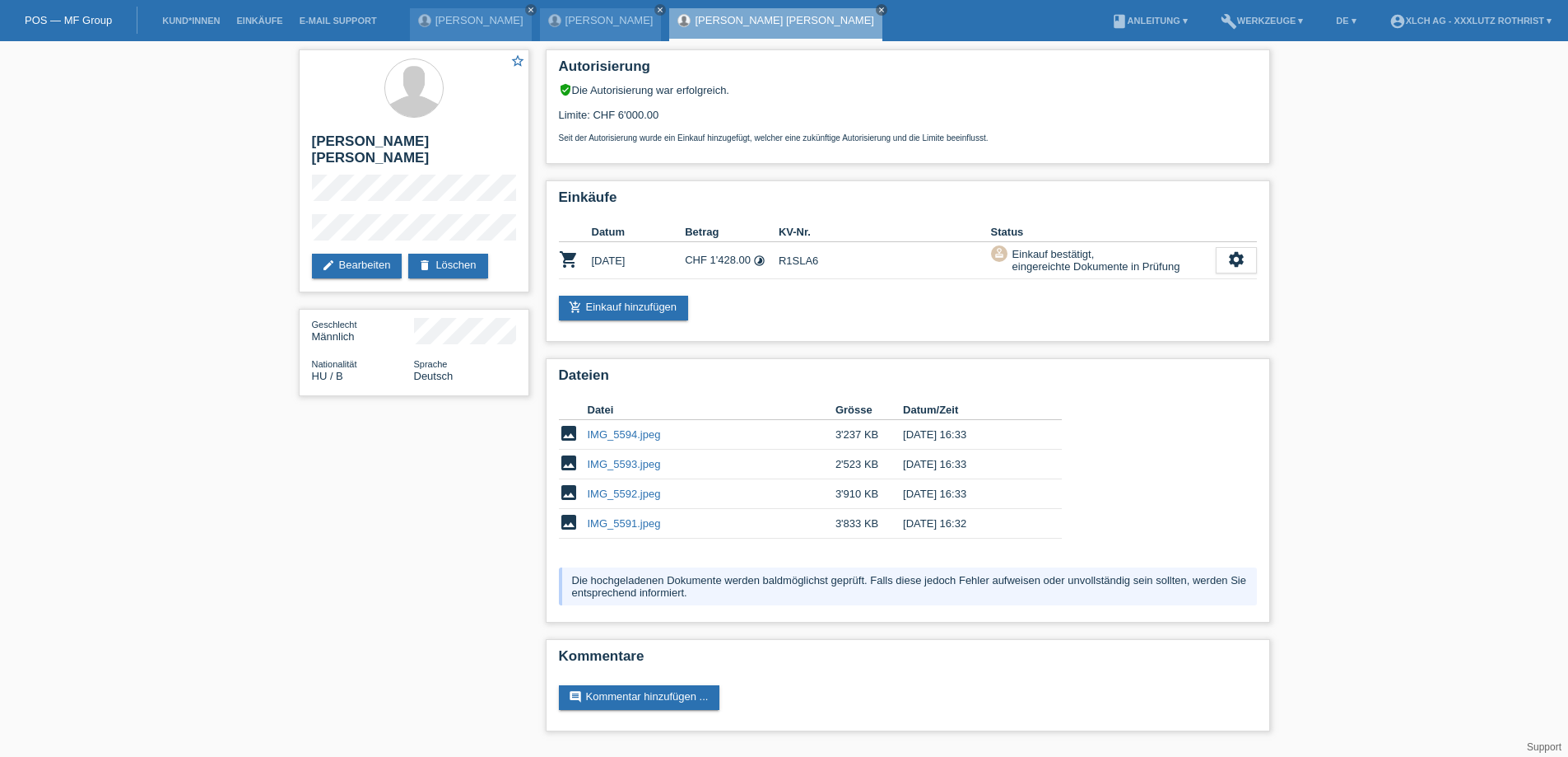
scroll to position [4, 0]
click at [617, 493] on link "IMG_5592.jpeg" at bounding box center [623, 493] width 73 height 12
click at [621, 536] on td "IMG_5591.jpeg" at bounding box center [711, 524] width 248 height 30
click at [610, 529] on link "IMG_5591.jpeg" at bounding box center [623, 523] width 73 height 12
click at [798, 258] on td "R1SLA6" at bounding box center [885, 261] width 213 height 37
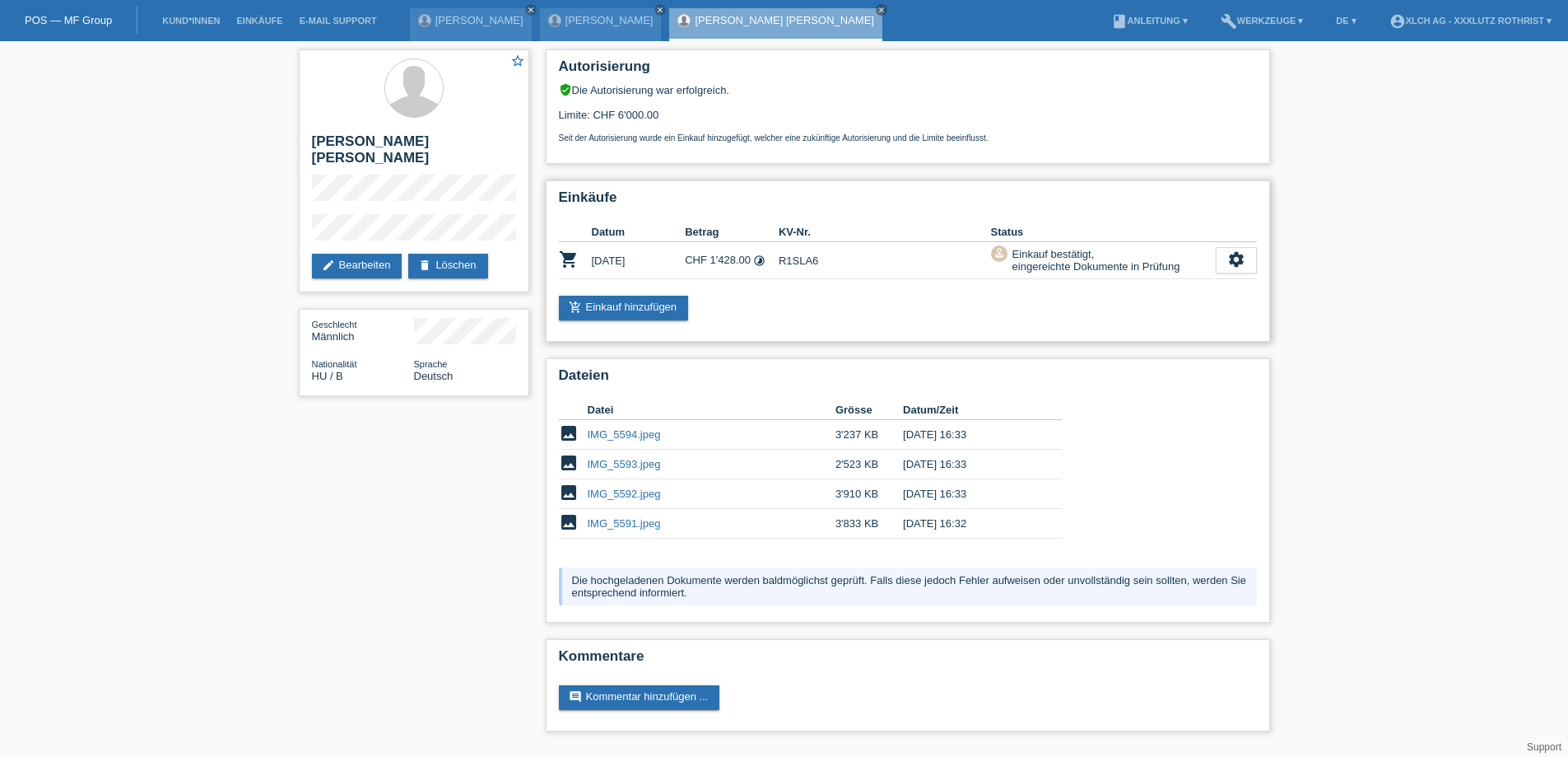
click at [798, 258] on td "R1SLA6" at bounding box center [885, 261] width 213 height 37
copy td "R1SLA6"
